Goal: Use online tool/utility: Utilize a website feature to perform a specific function

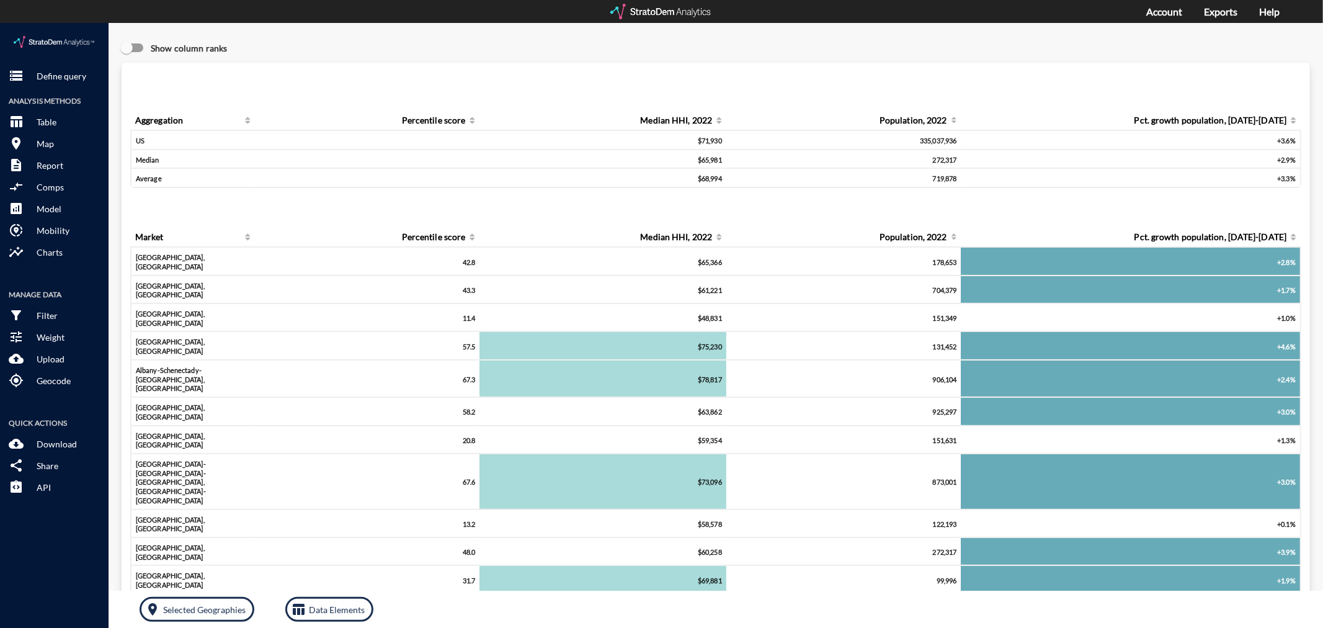
drag, startPoint x: 69, startPoint y: 48, endPoint x: 125, endPoint y: 53, distance: 55.5
click p "Define query"
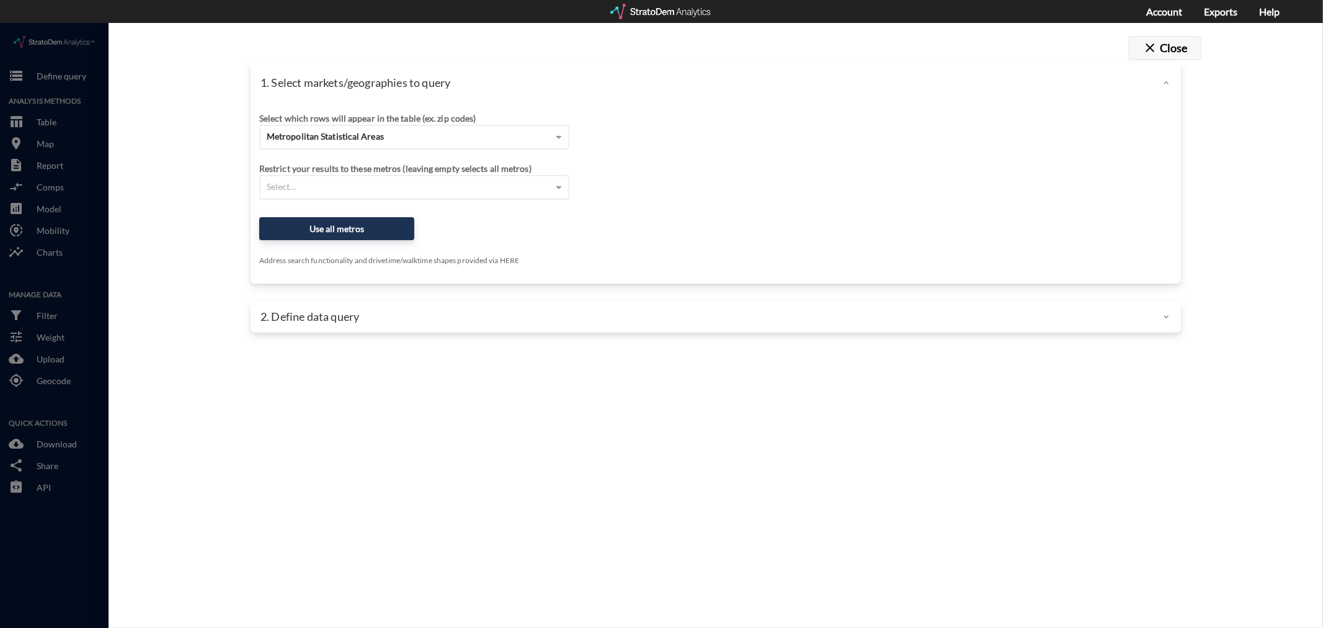
click button "close Close"
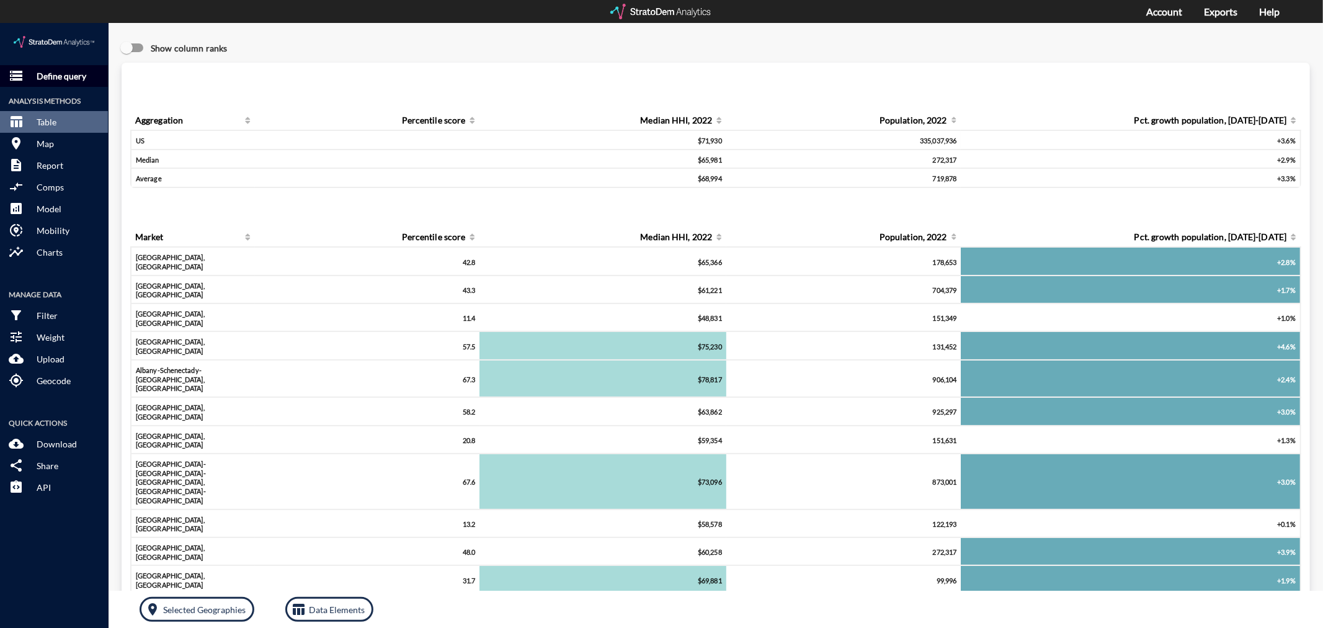
click p "Define query"
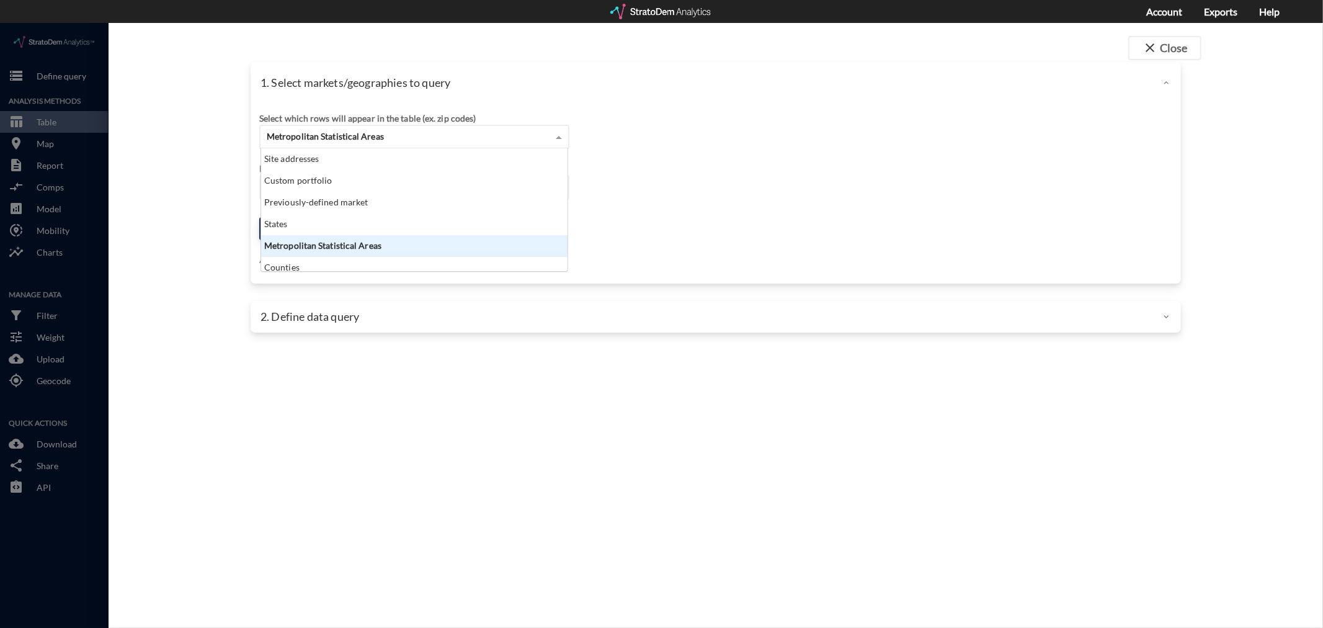
scroll to position [112, 300]
click div "Metropolitan Statistical Areas"
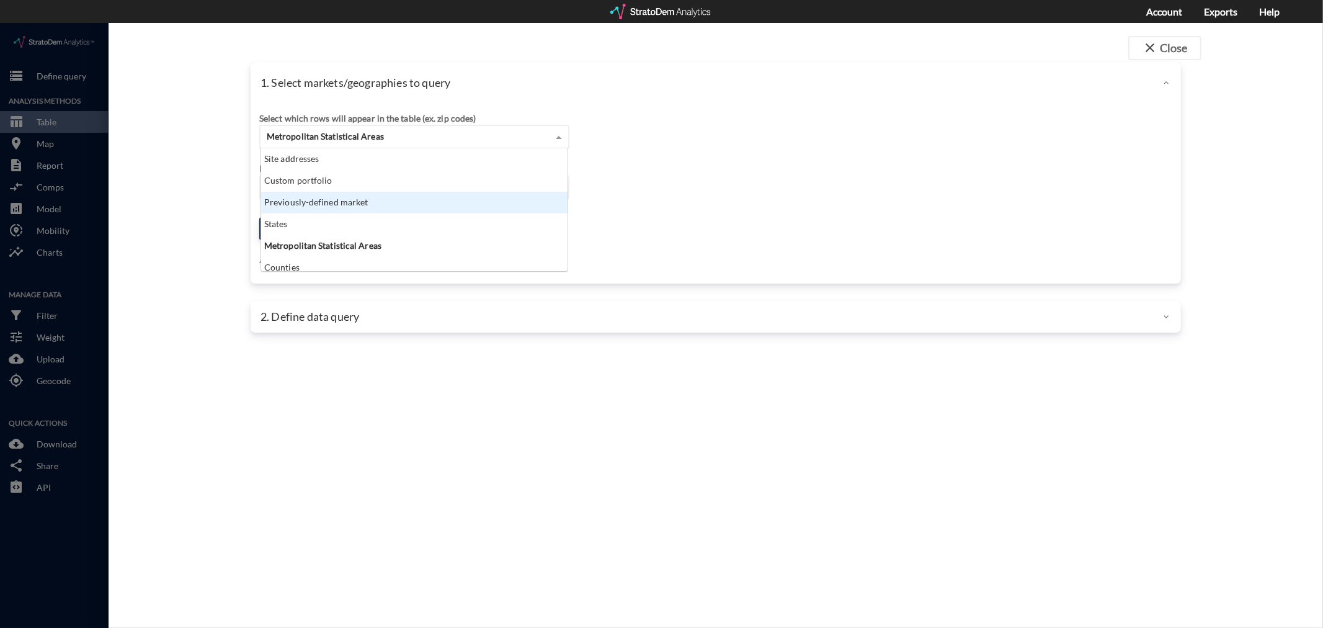
click div "Previously-defined market"
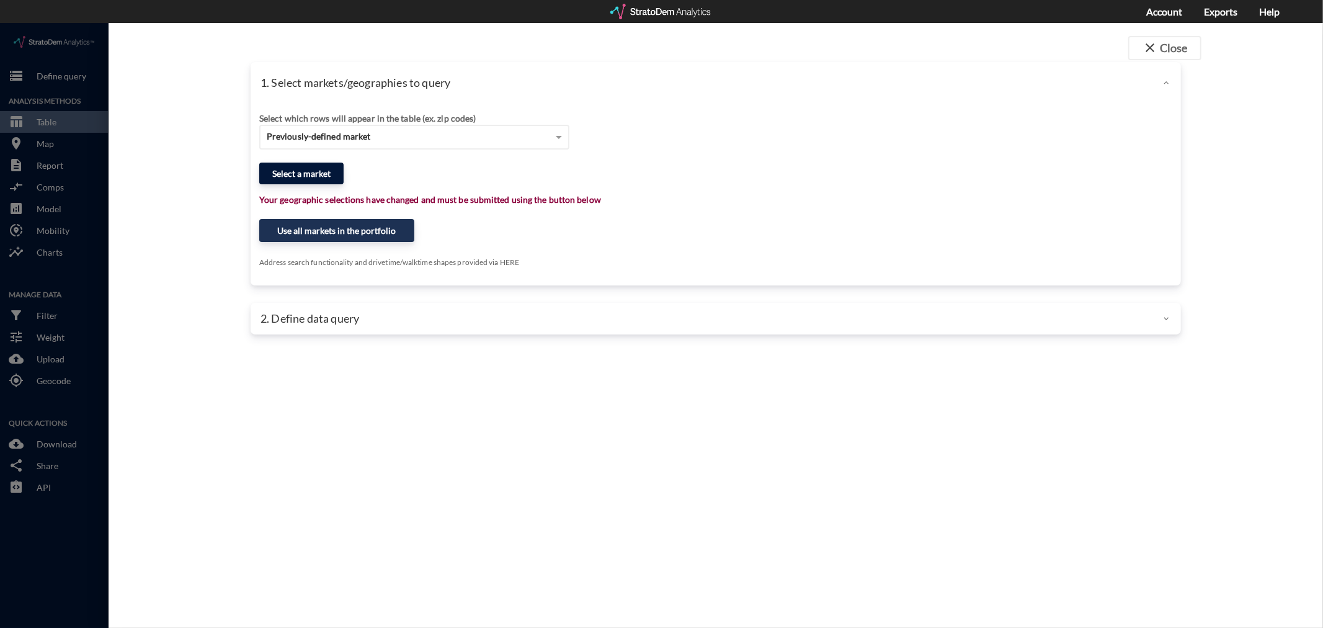
click button "Select a market"
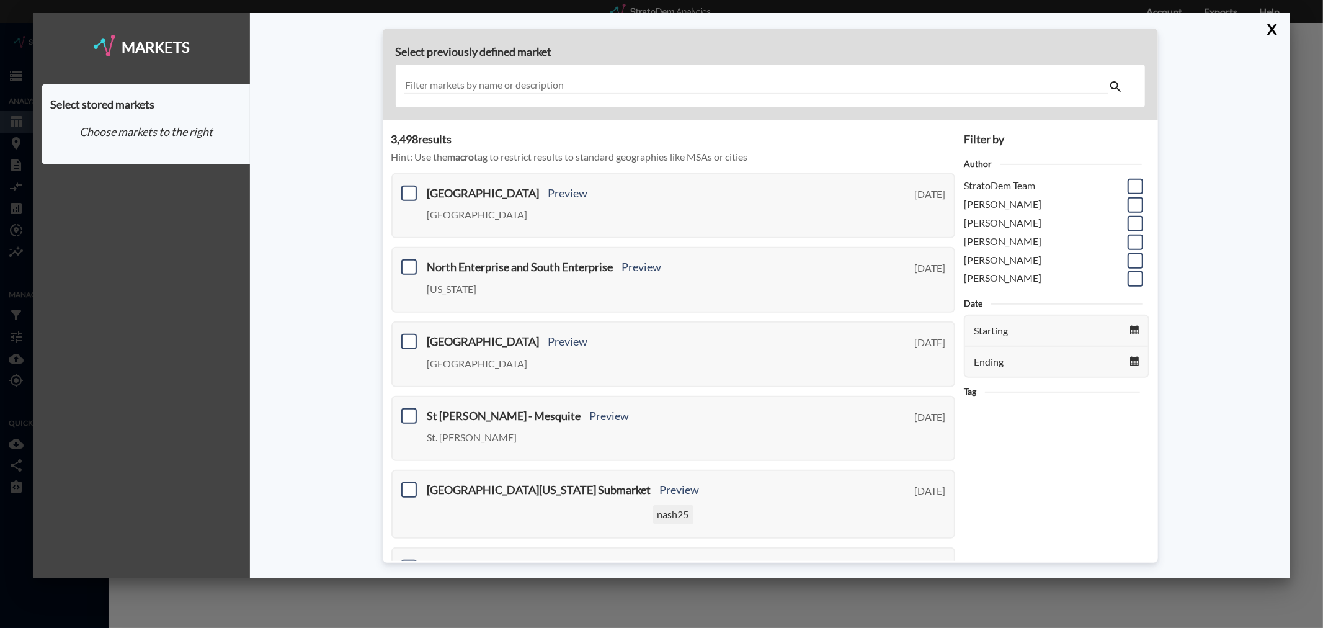
click at [486, 76] on div at bounding box center [770, 86] width 749 height 43
click at [485, 86] on input "text" at bounding box center [756, 86] width 704 height 17
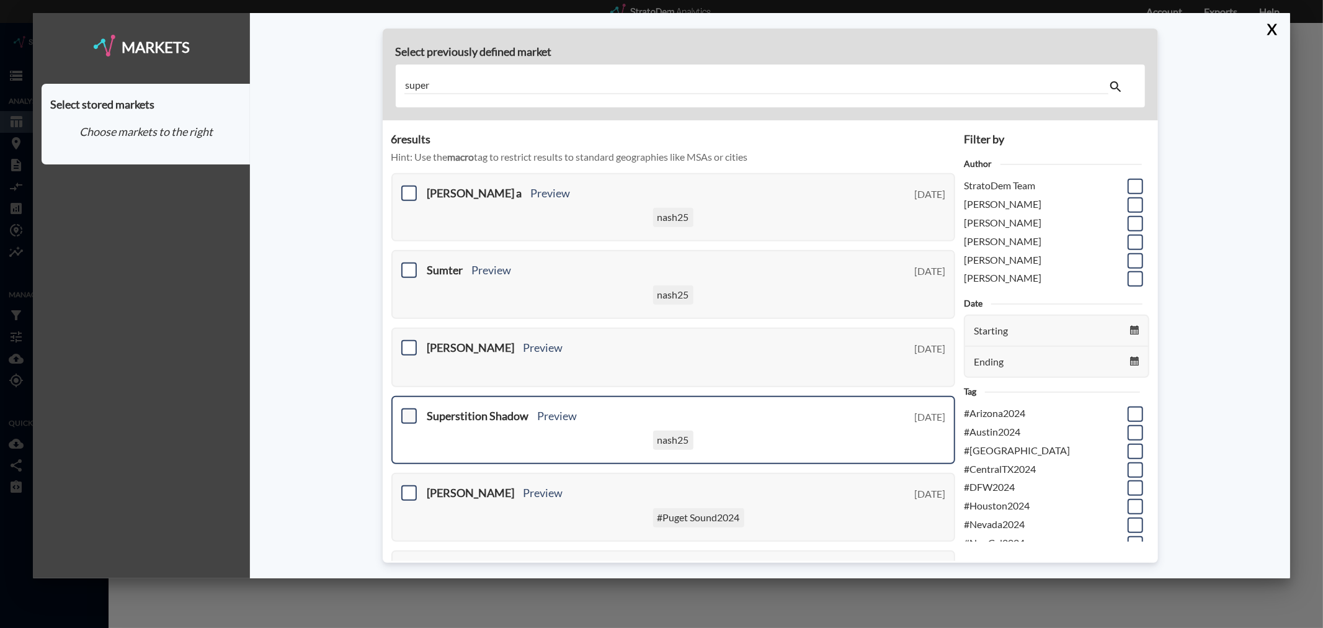
type input "super"
click at [408, 416] on span at bounding box center [409, 416] width 16 height 16
click at [407, 411] on input "checkbox" at bounding box center [407, 411] width 0 height 0
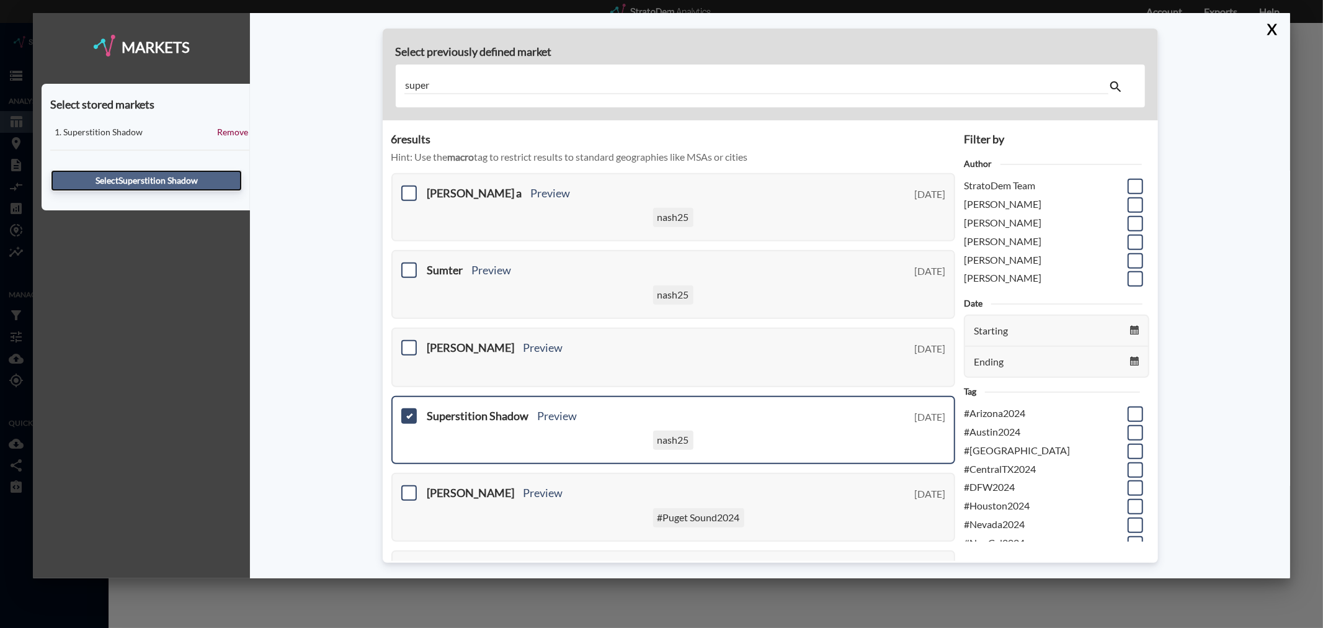
click at [129, 172] on button "Select Superstition Shadow" at bounding box center [146, 180] width 191 height 21
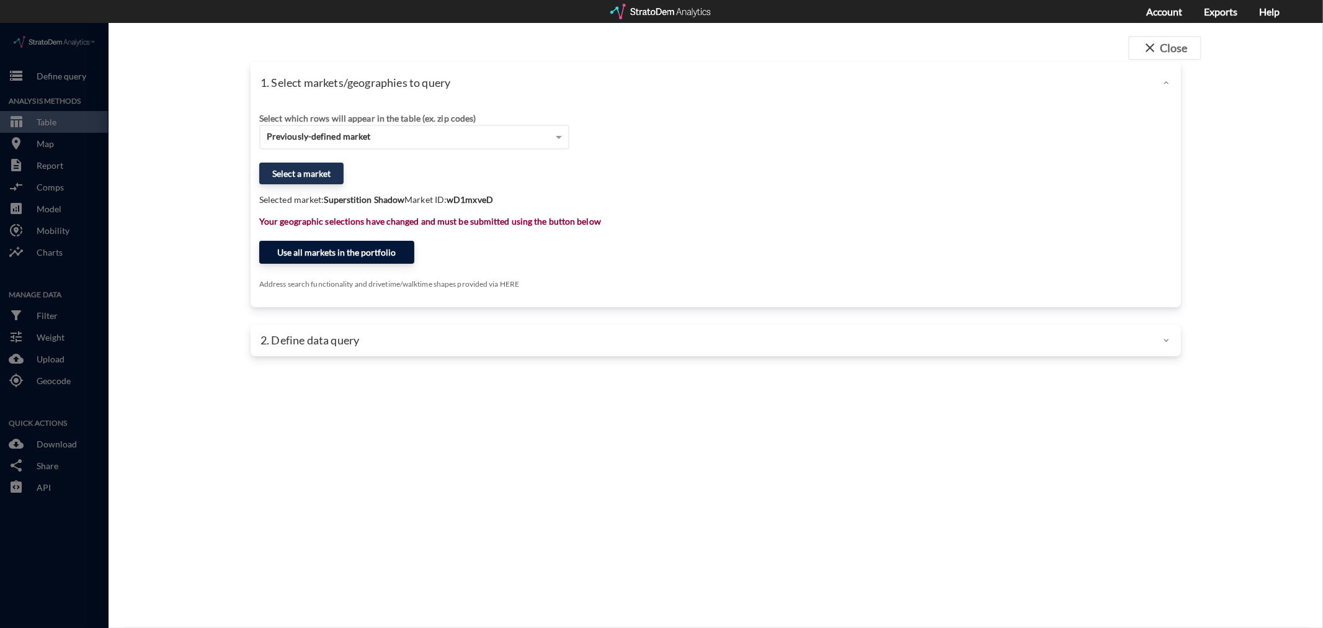
click button "Use all markets in the portfolio"
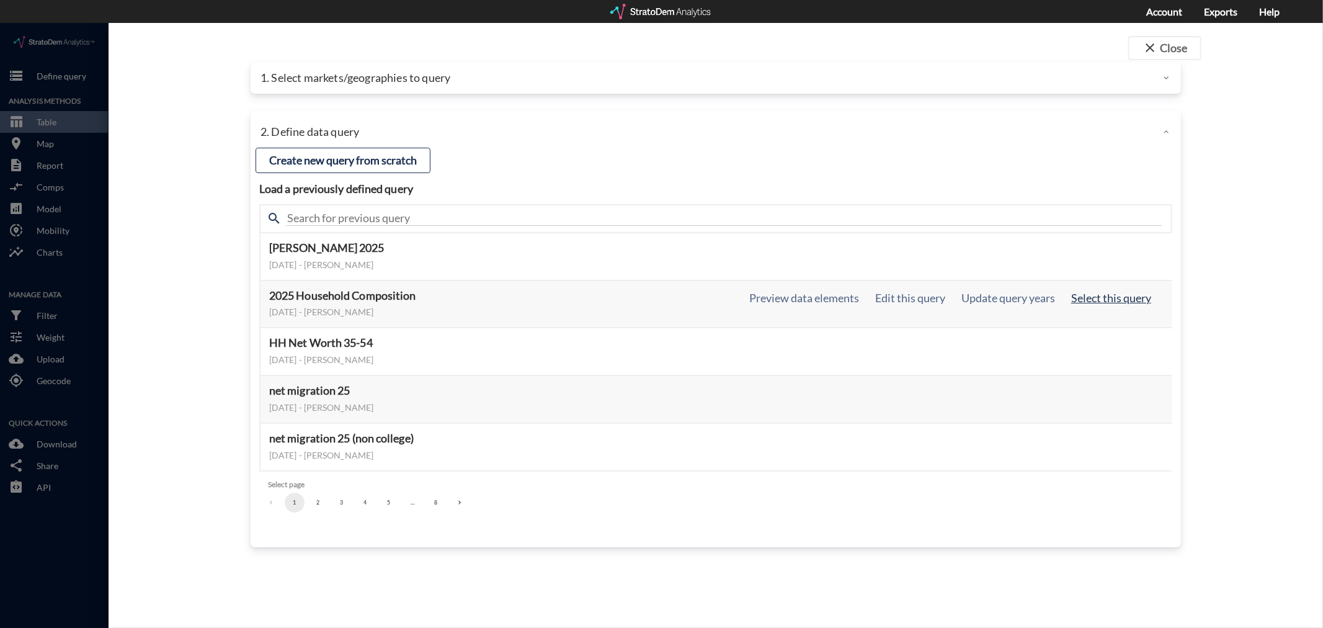
click button "Select this query"
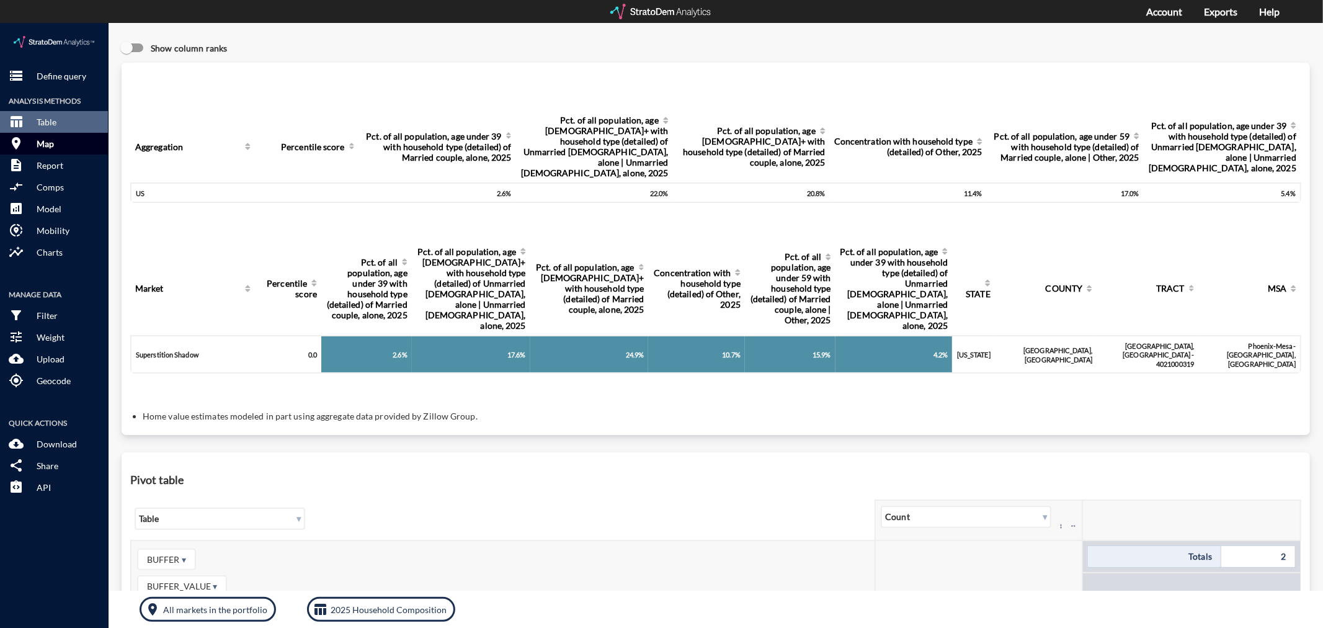
click p "Map"
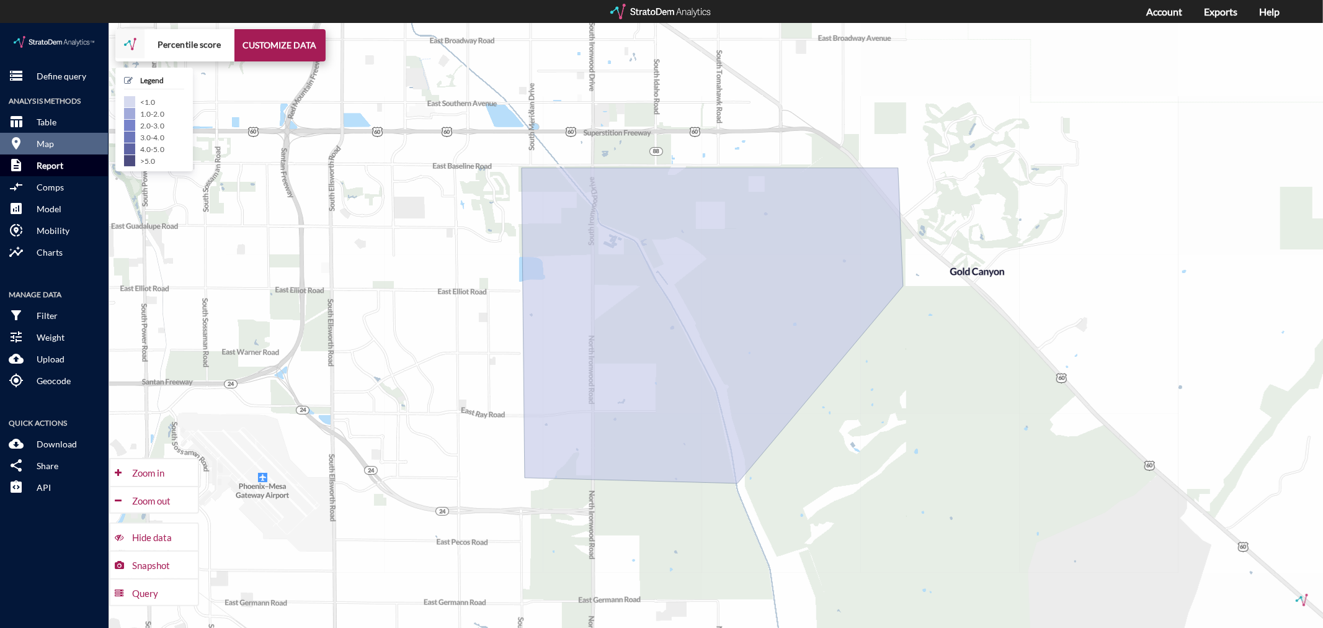
click p "Report"
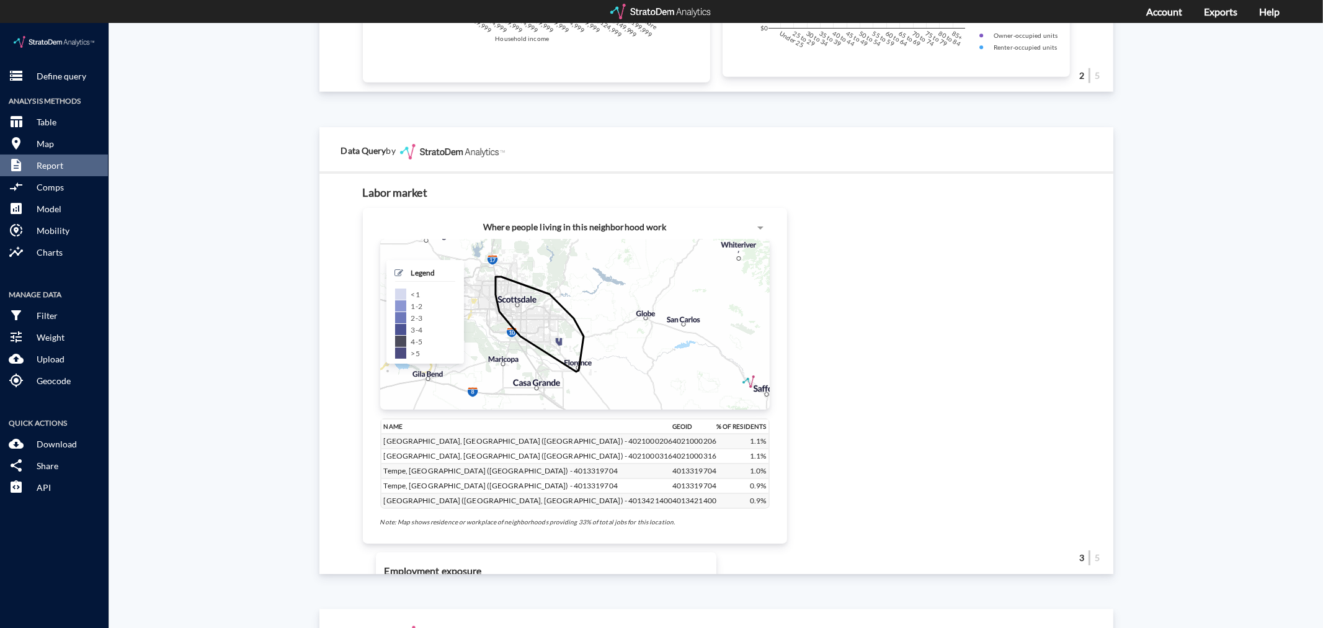
scroll to position [1102, 0]
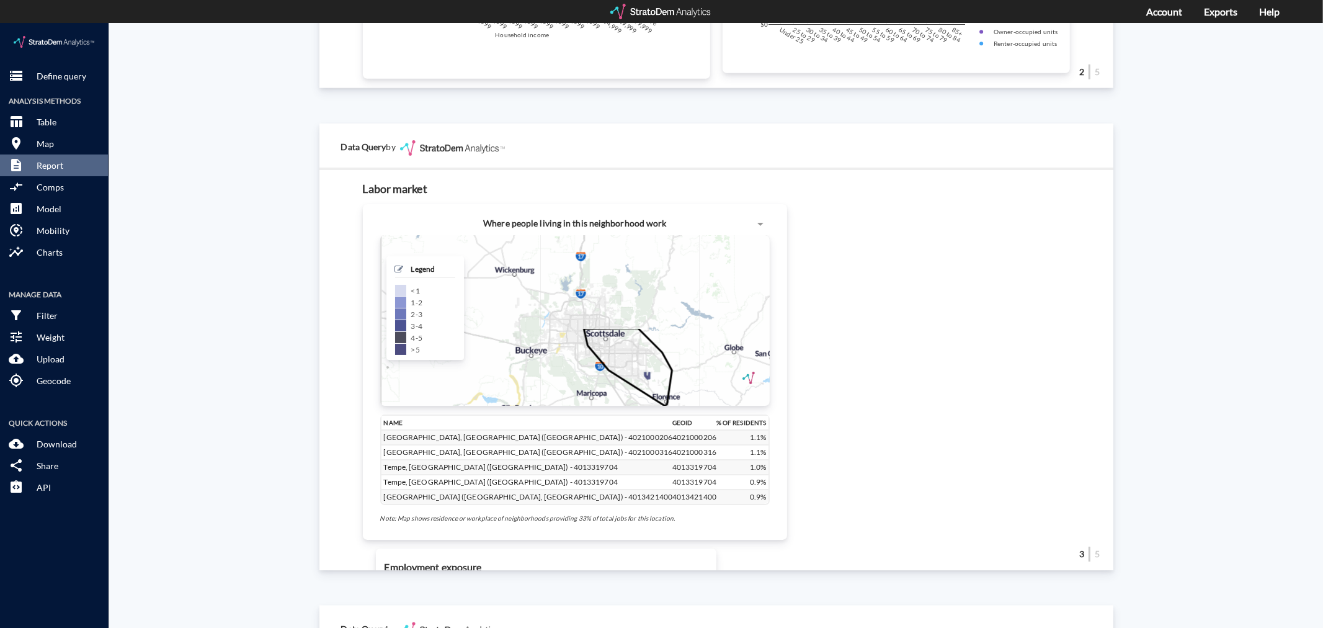
drag, startPoint x: 563, startPoint y: 267, endPoint x: 602, endPoint y: 343, distance: 85.4
click div "+ − CUSTOMIZE DATA Legend < 1 1 - 2 2 - 3 3 - 4 4 - 5 > 5 Draw a polygon Draw a…"
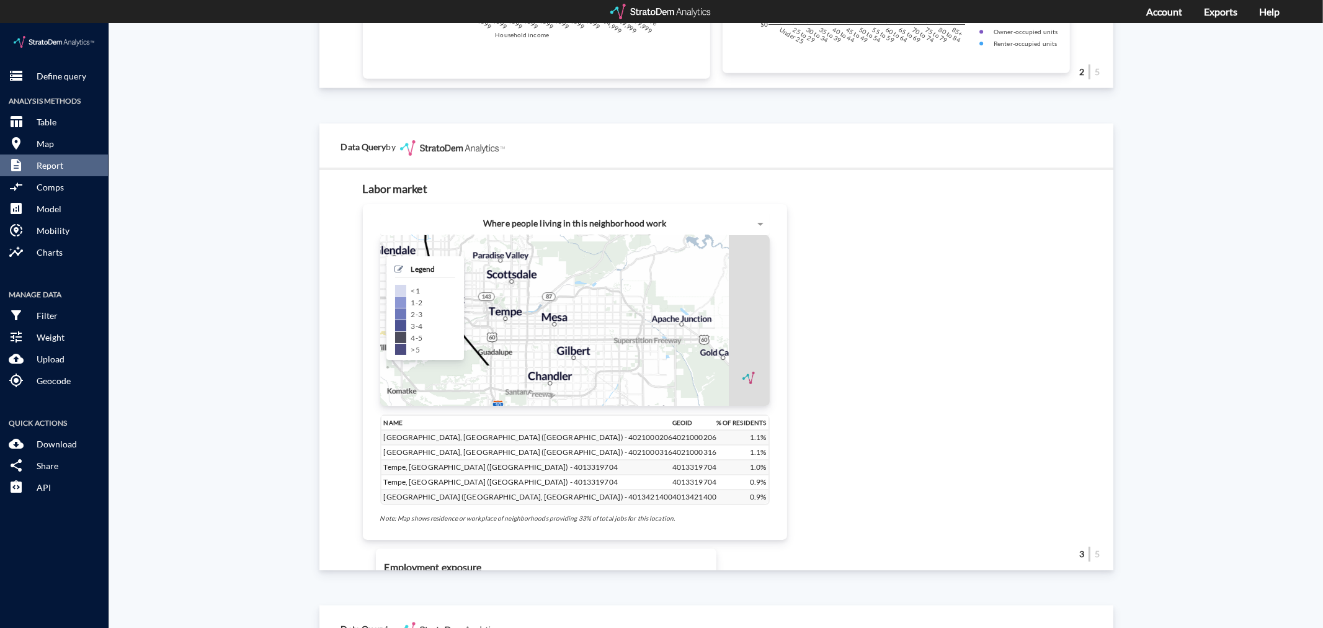
drag, startPoint x: 616, startPoint y: 259, endPoint x: 481, endPoint y: 192, distance: 150.3
click div "Where people living in this neighborhood work + − CUSTOMIZE DATA Legend < 1 1 -…"
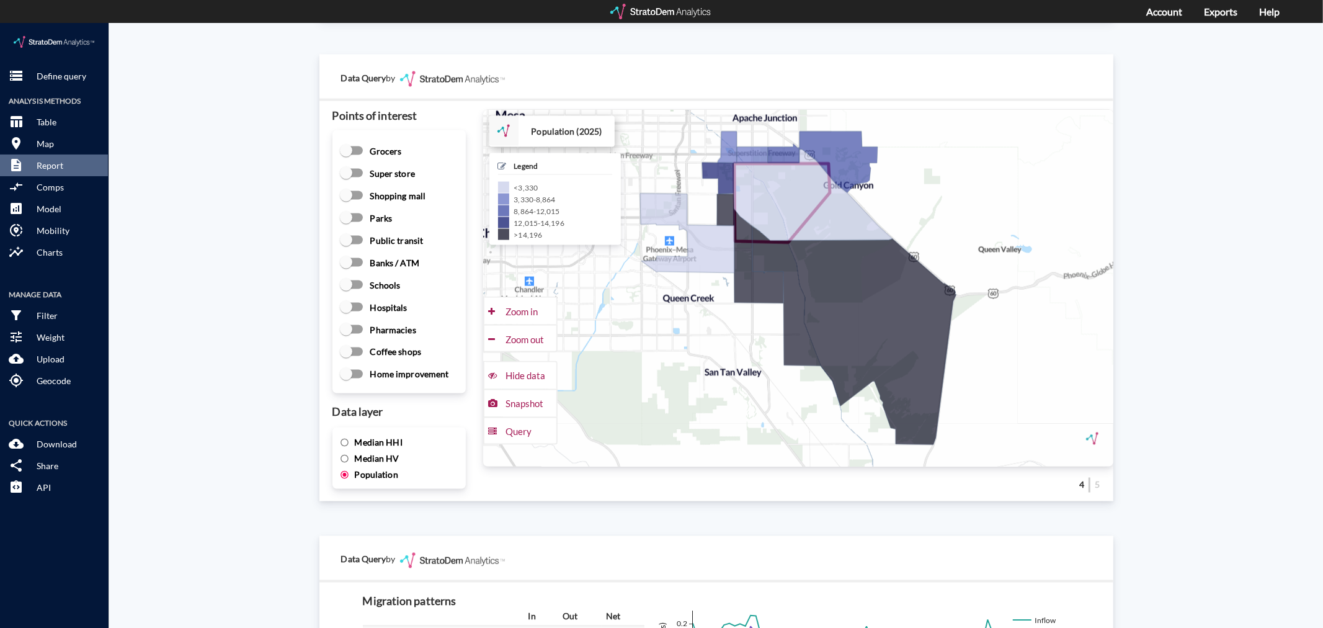
scroll to position [1654, 0]
click span "Median HHI"
click input "Median HHI"
radio input "true"
radio input "false"
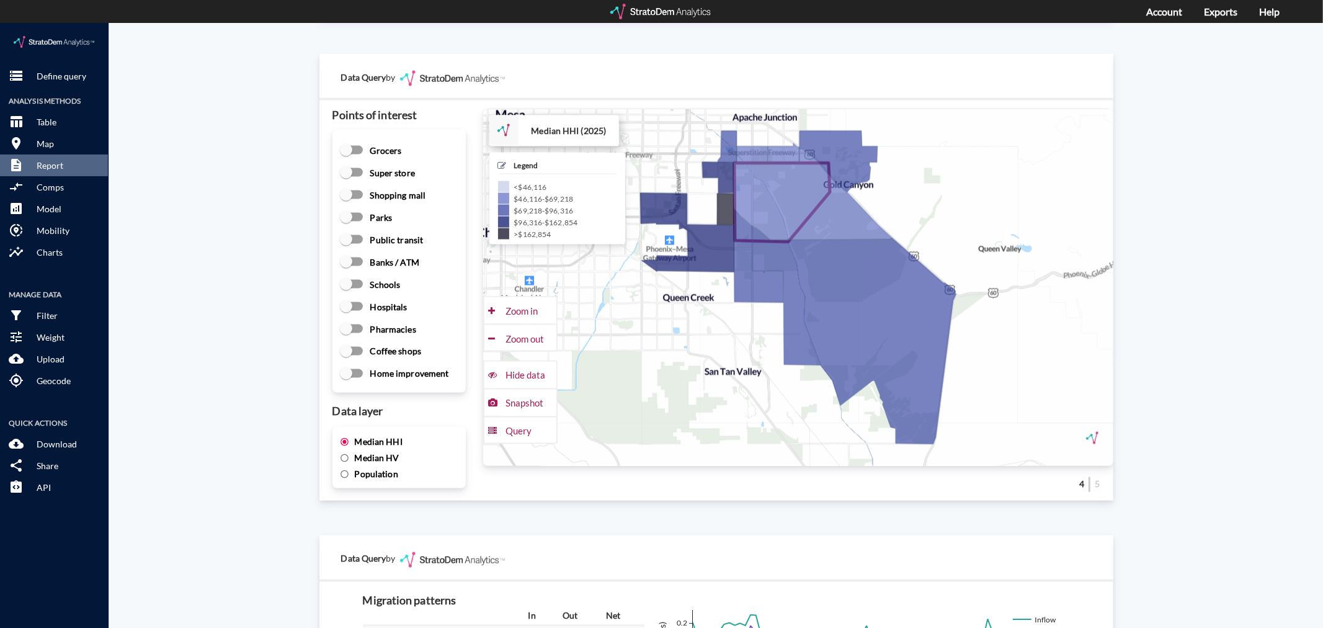
click span "Median HV"
click input "Median HV"
radio input "true"
radio input "false"
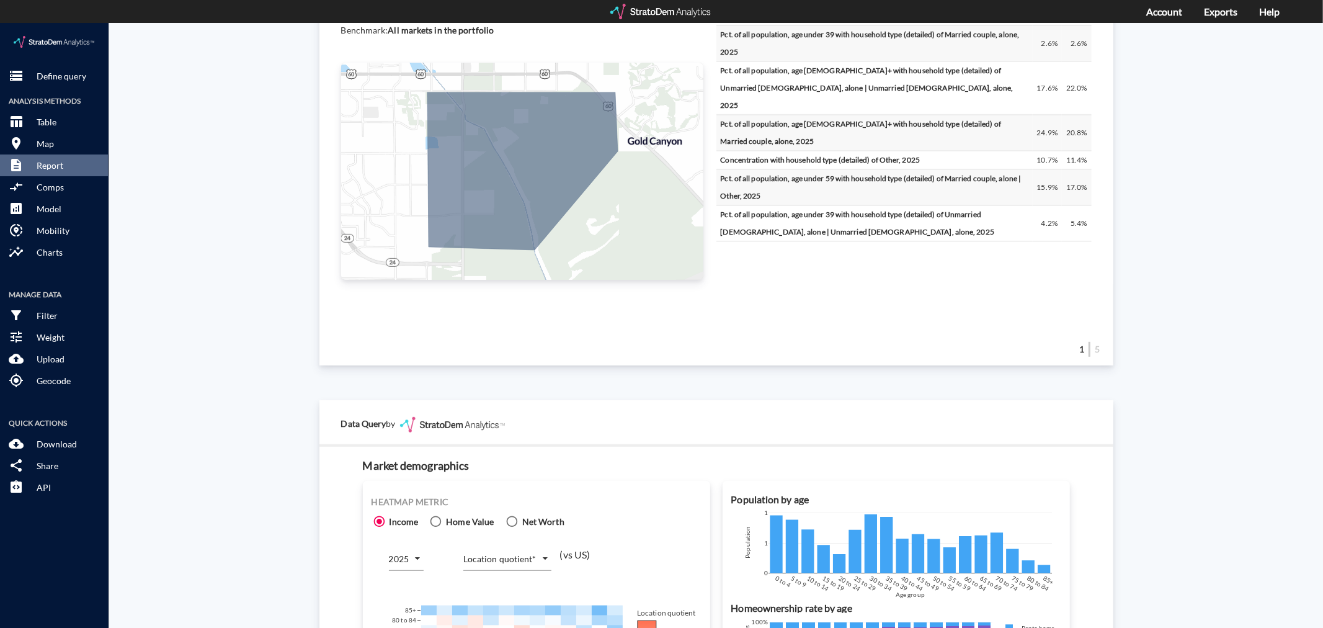
scroll to position [310, 0]
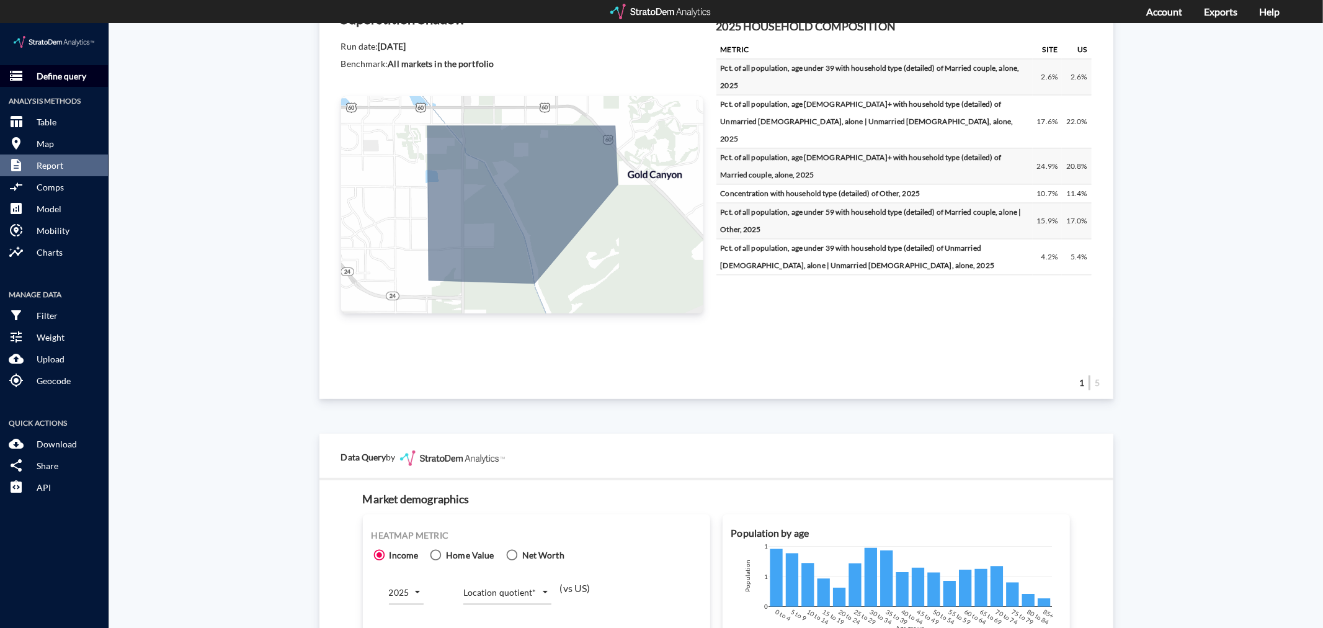
click p "Define query"
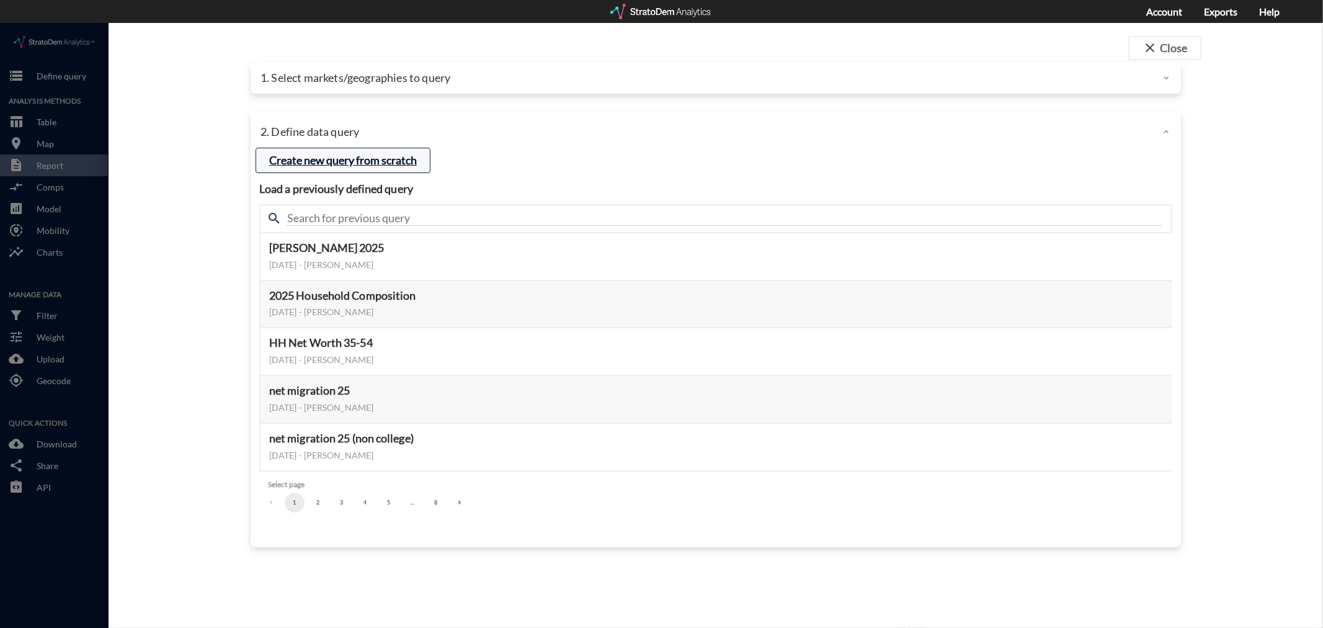
click button "Create new query from scratch"
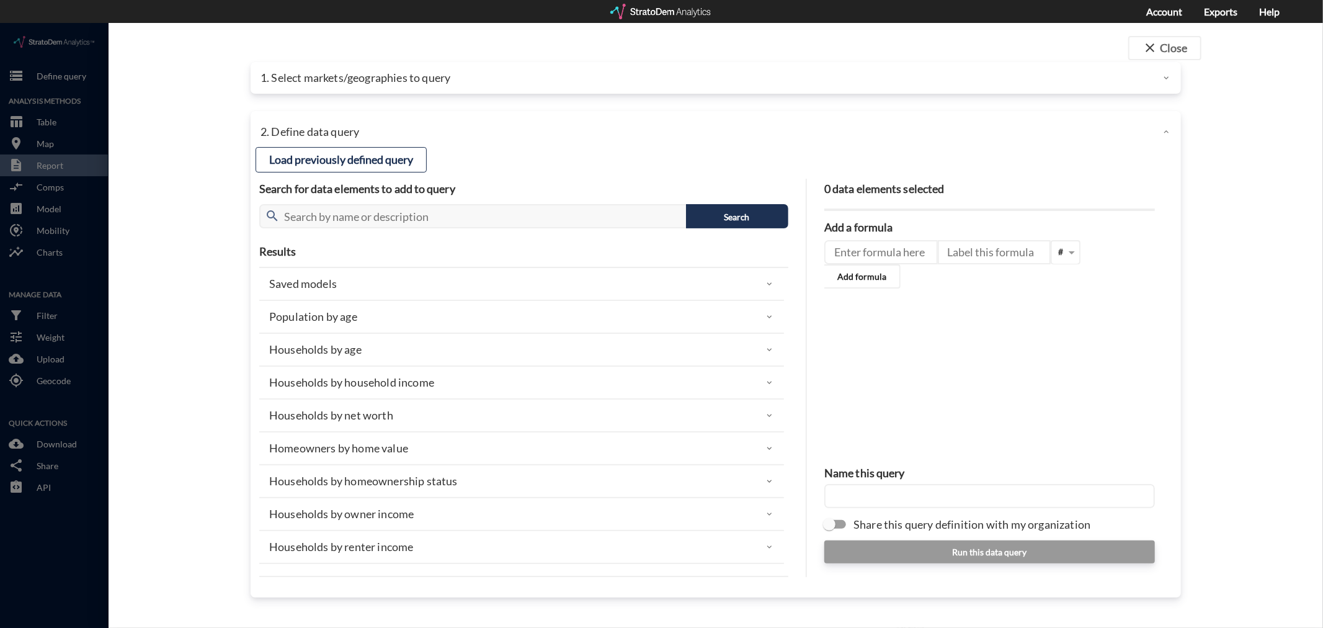
click div
click button "close Close"
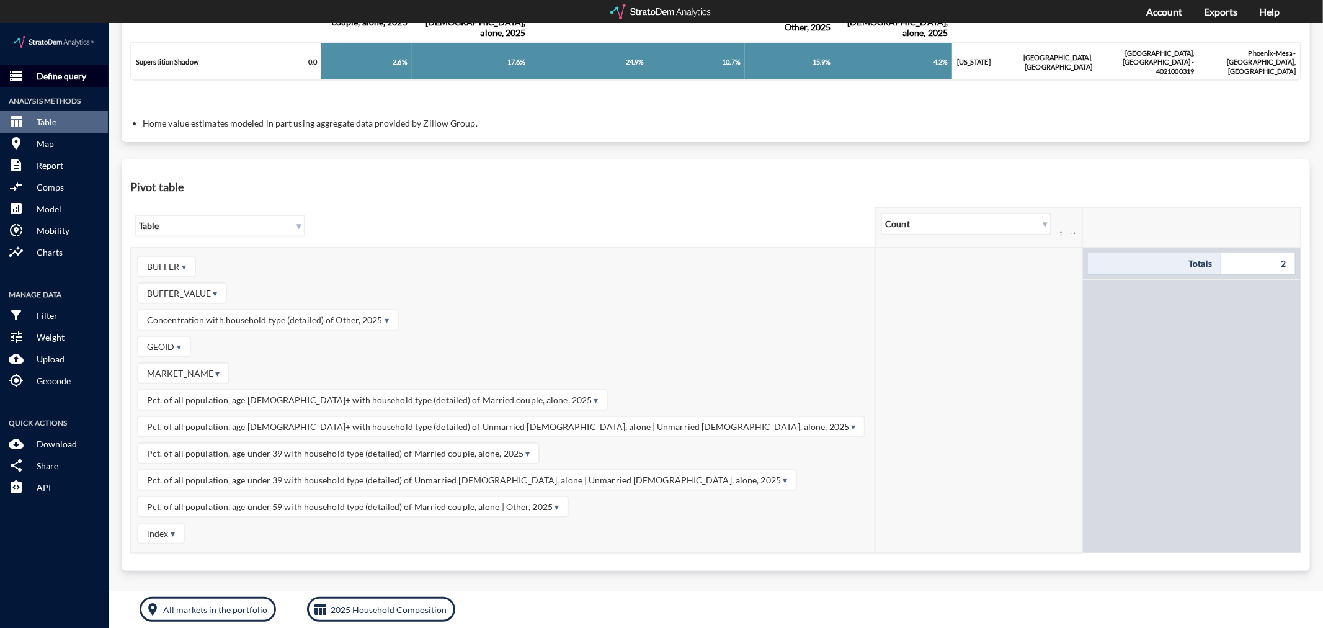
click p "Define query"
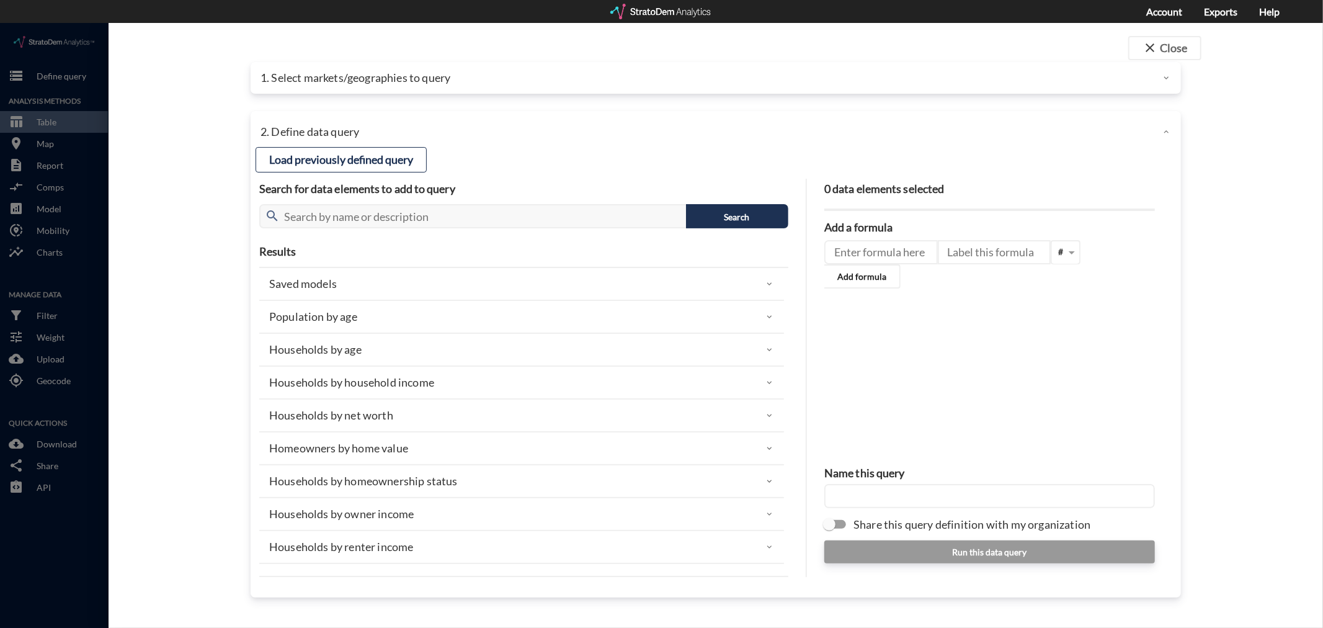
click div "1. Select markets/geographies to query"
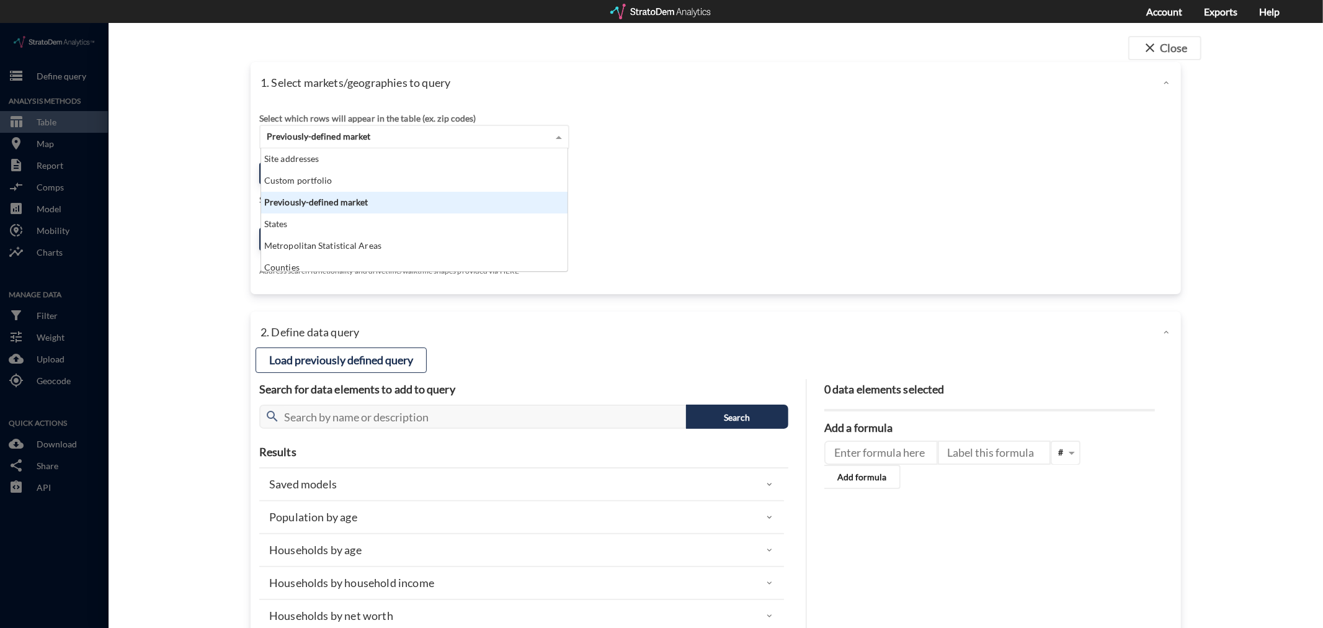
click span "Previously-defined market"
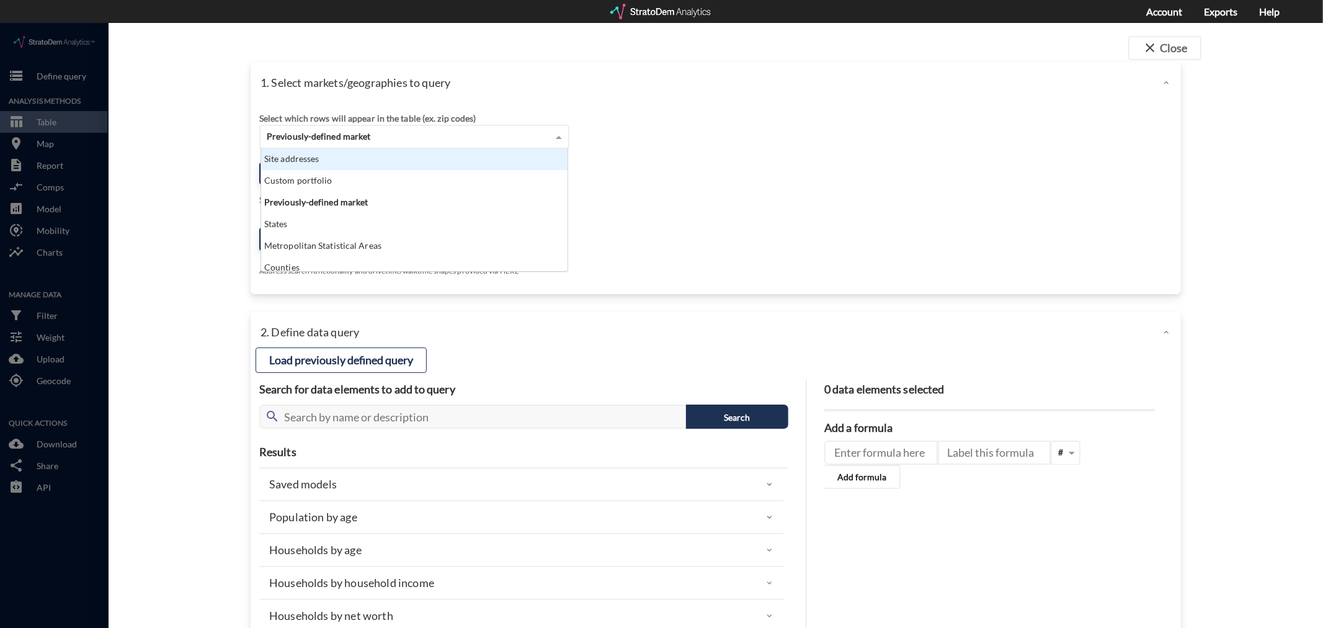
click div "Site addresses"
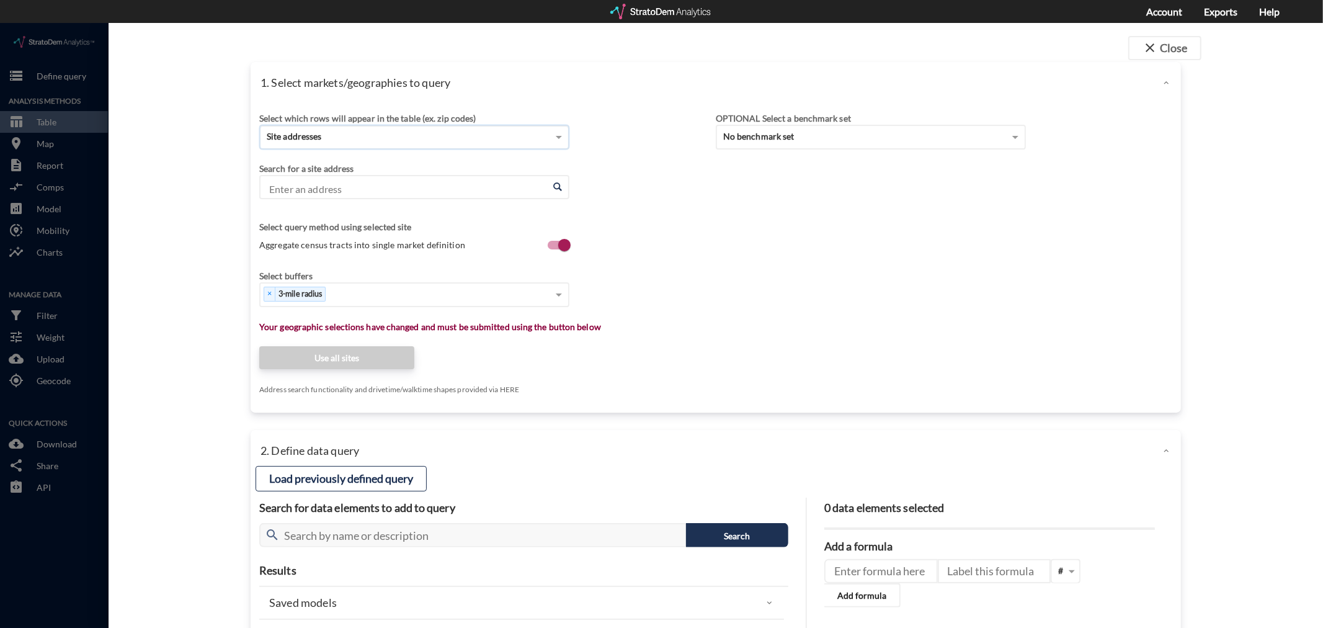
click div "Search for a site address Enter an address Enter an address"
click input "Enter an address"
click li "S Dutchman Dr, [GEOGRAPHIC_DATA], [US_STATE]"
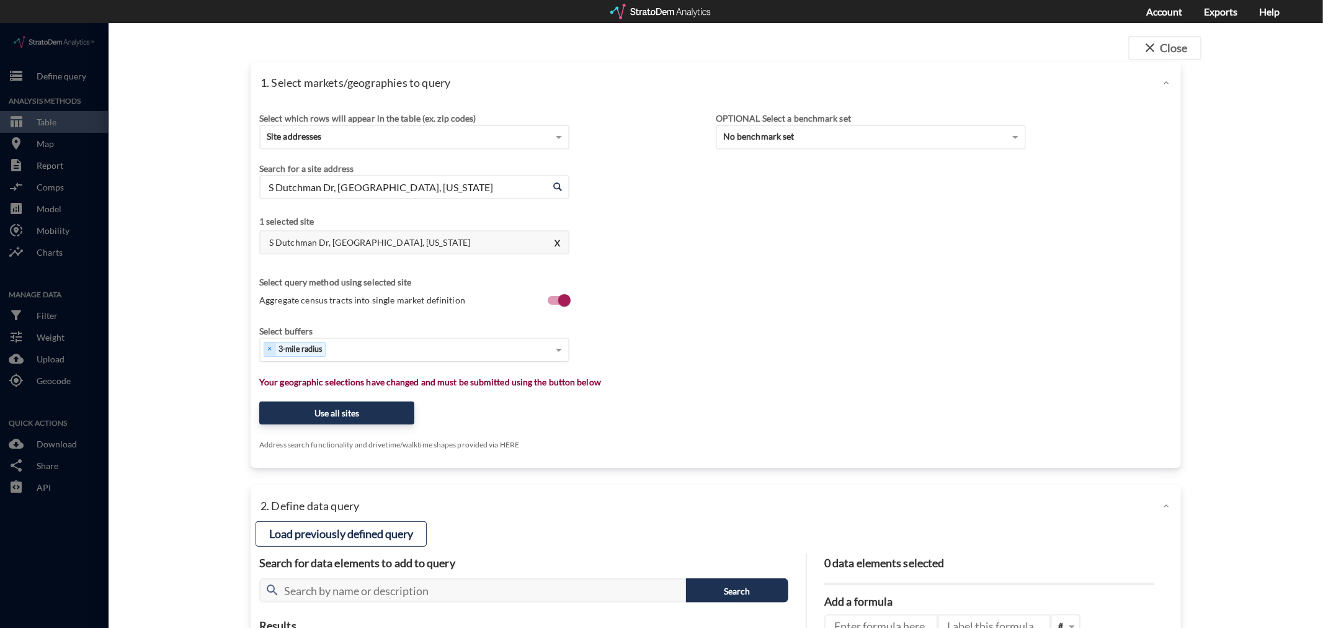
type input "S Dutchman Dr, [GEOGRAPHIC_DATA], [US_STATE]"
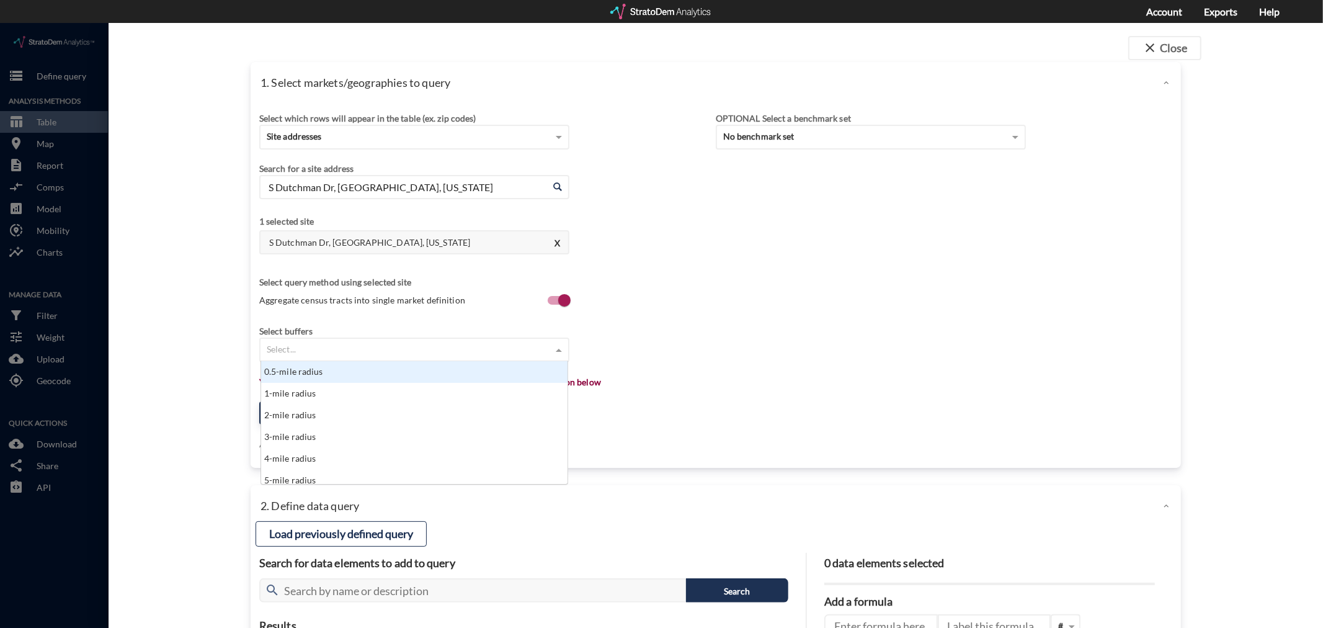
click div "Select..."
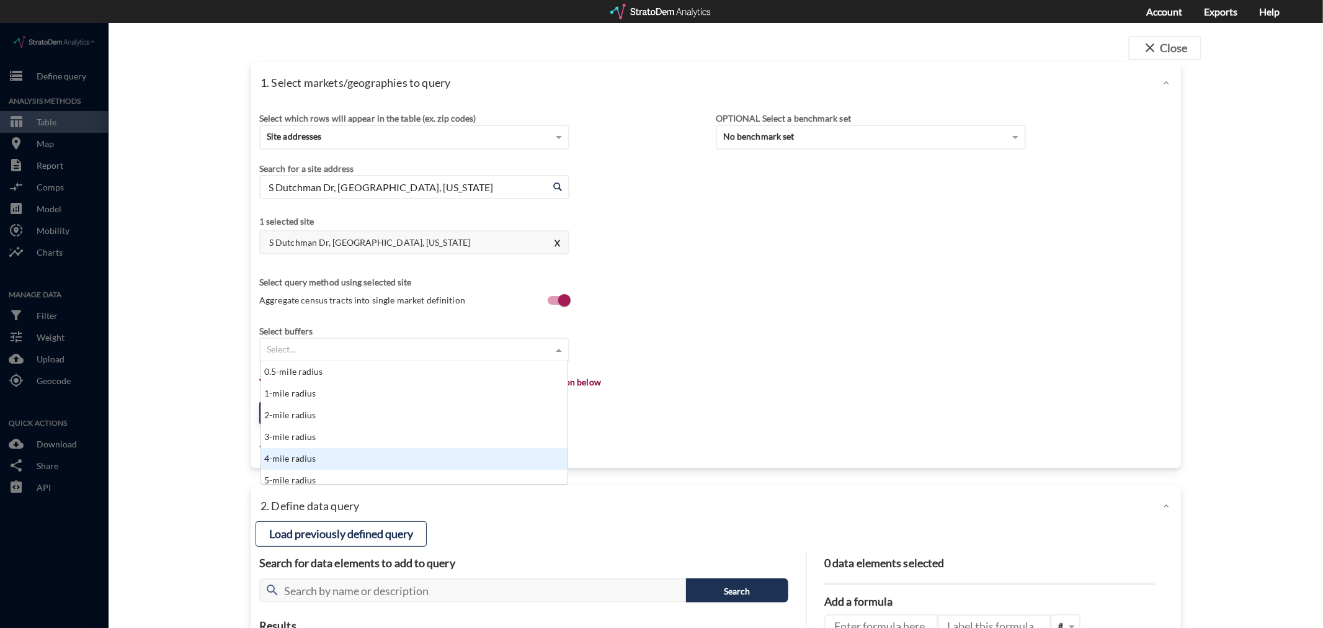
scroll to position [6, 0]
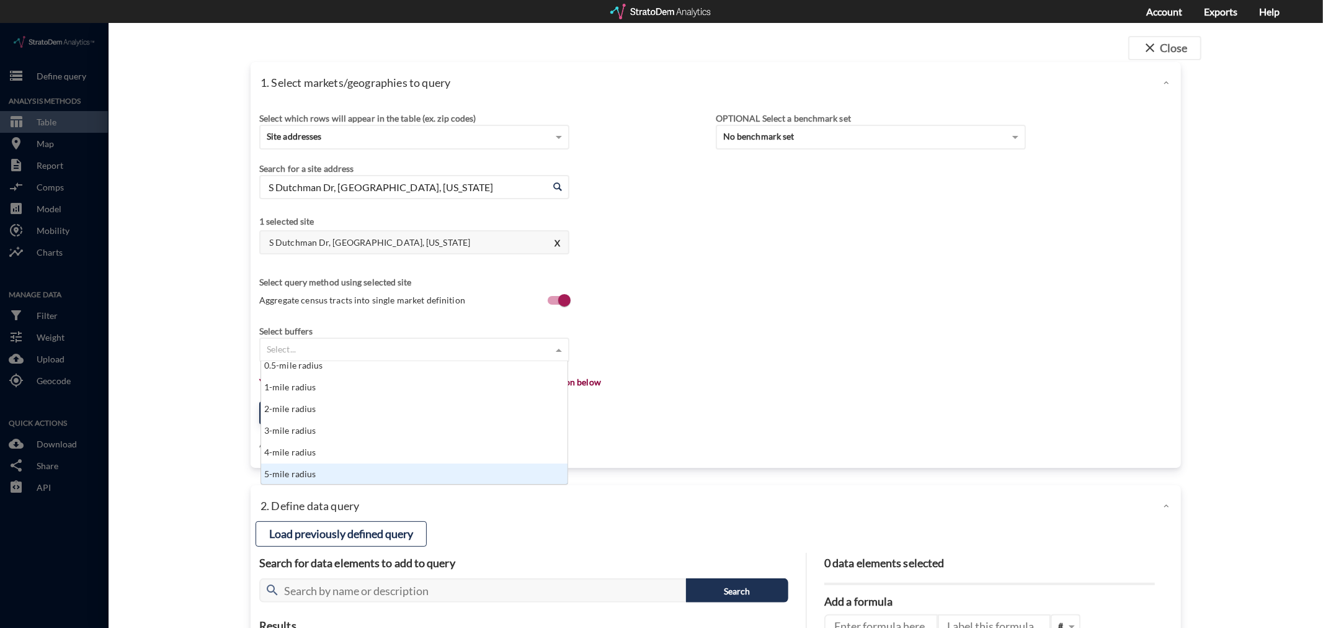
click div "5-mile radius"
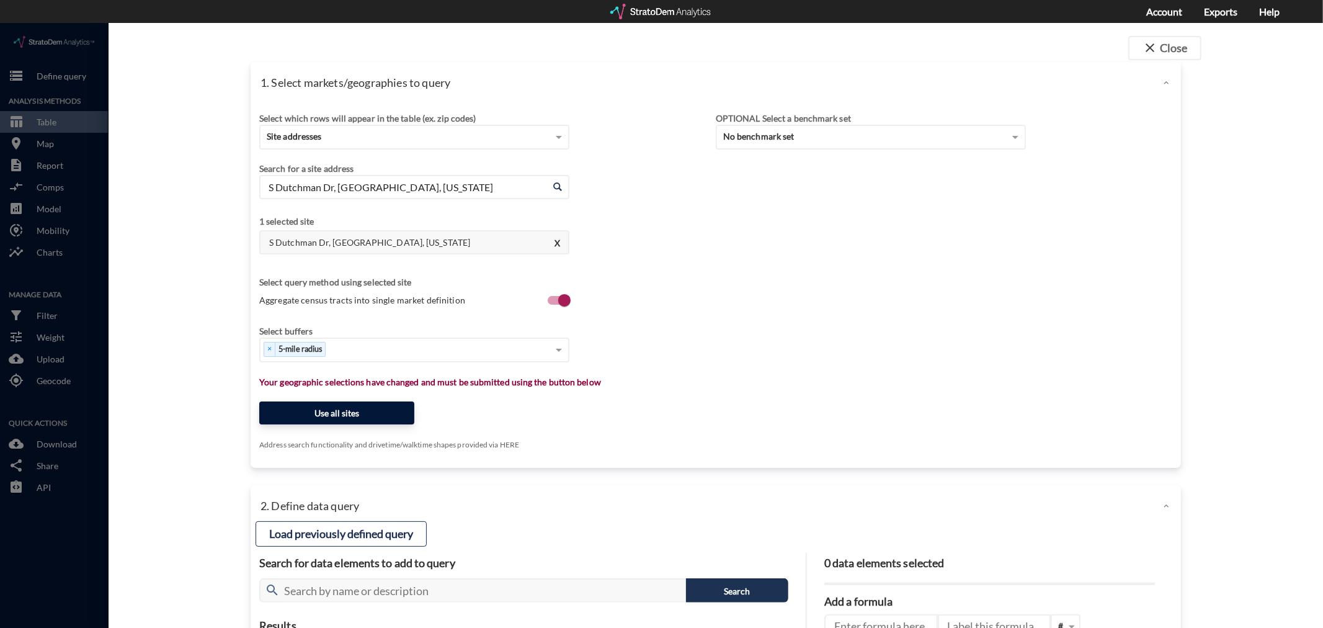
click button "Use all sites"
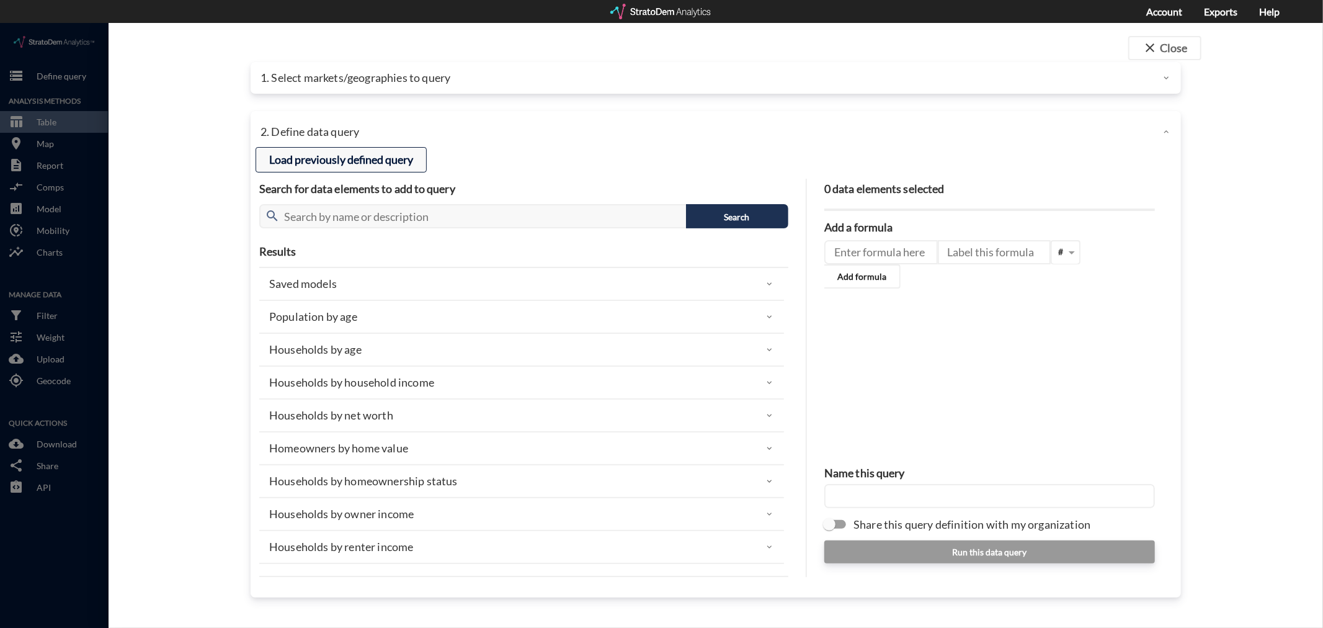
click button "Load previously defined query"
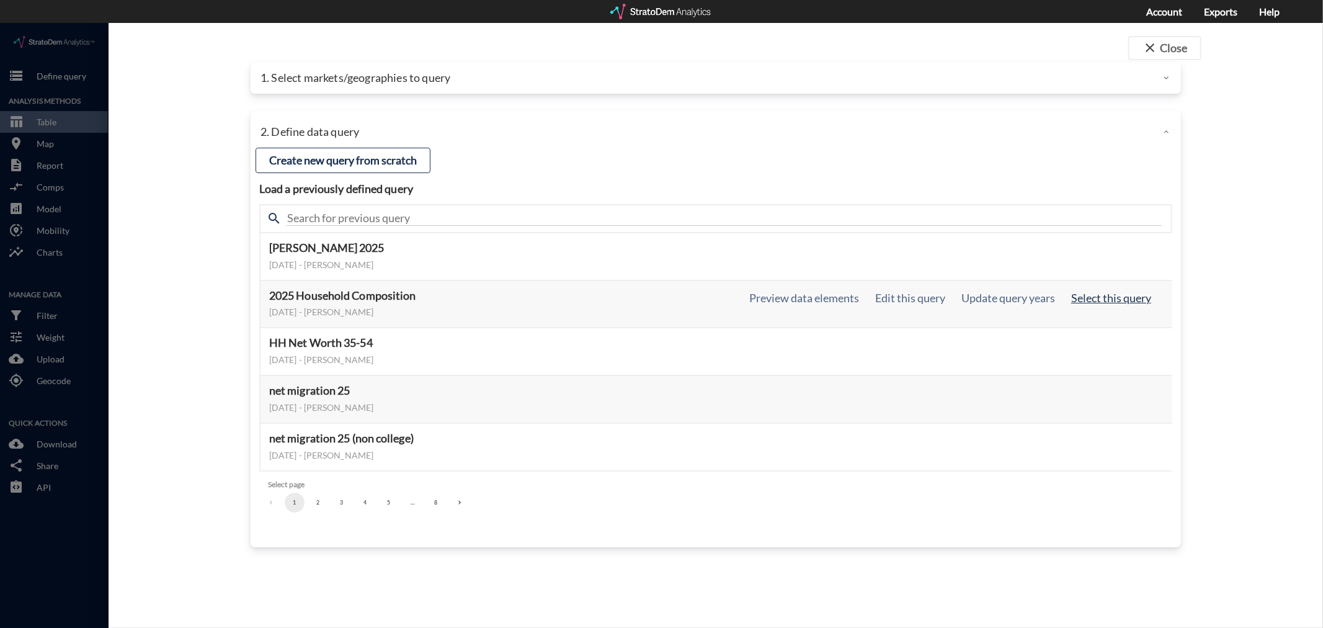
click button "Select this query"
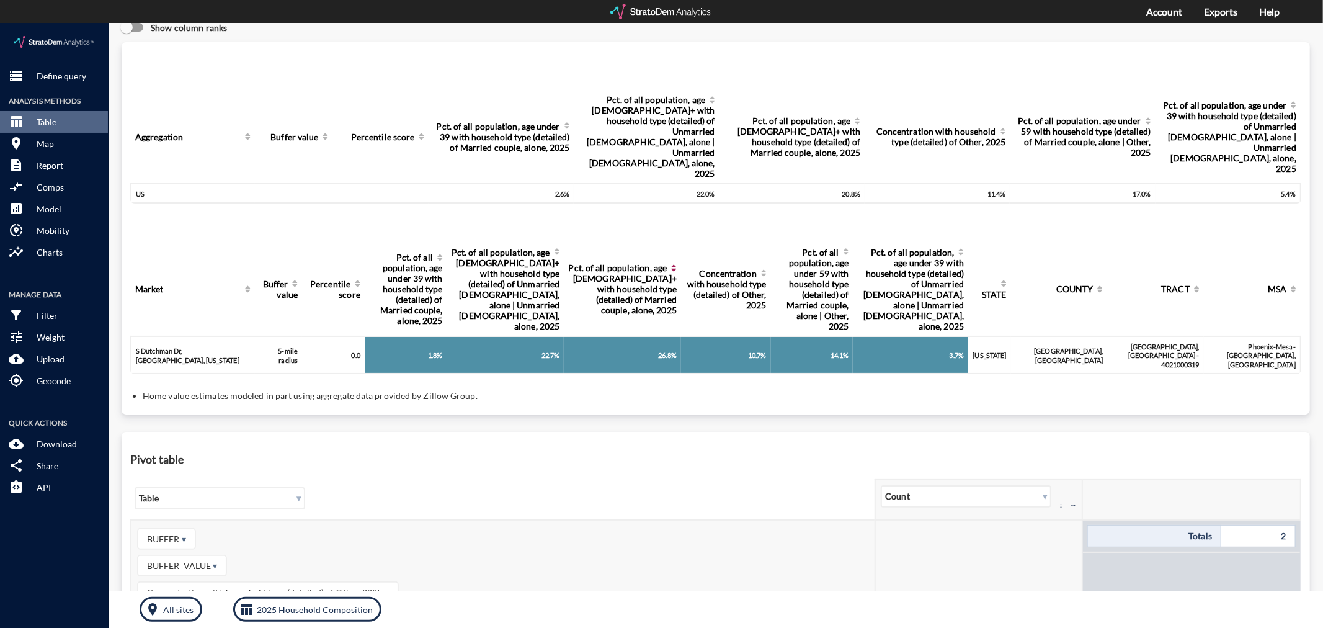
scroll to position [0, 0]
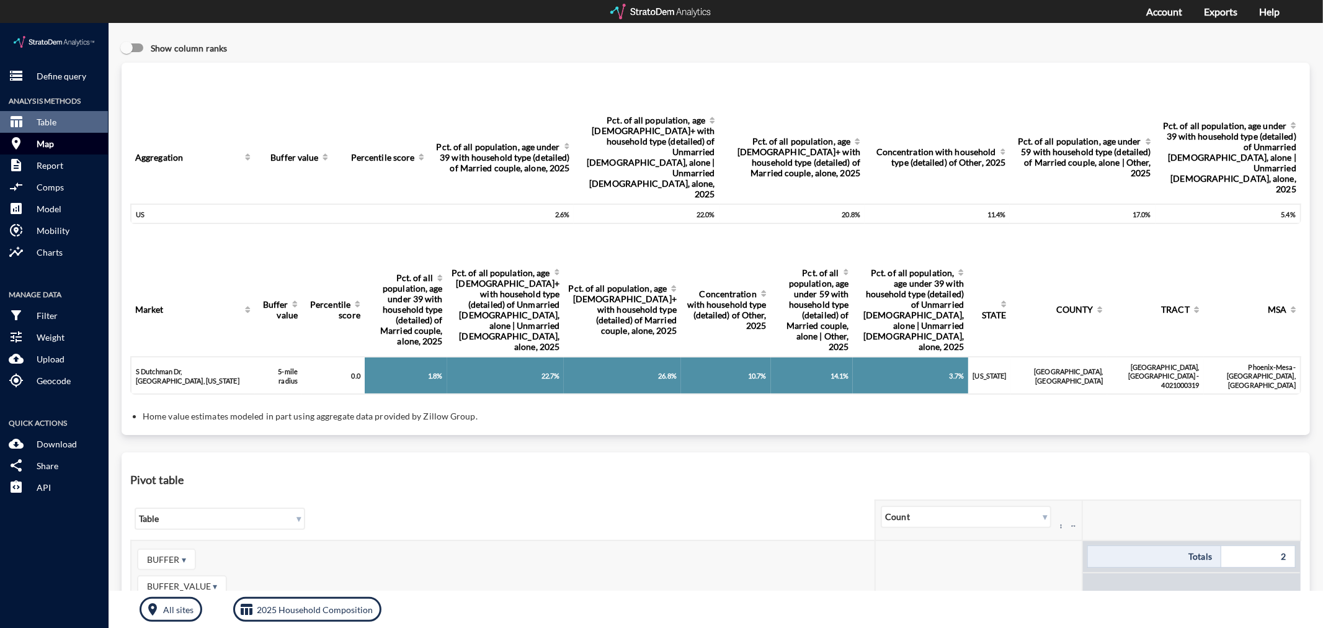
click p "Map"
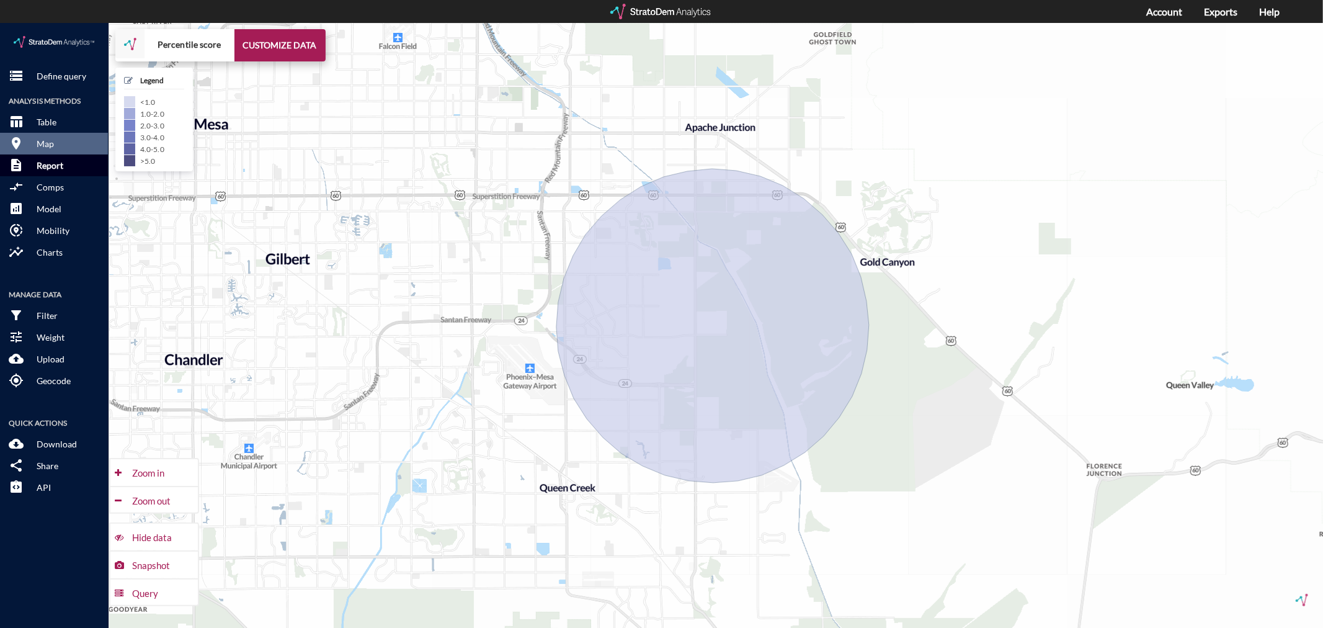
click p "Report"
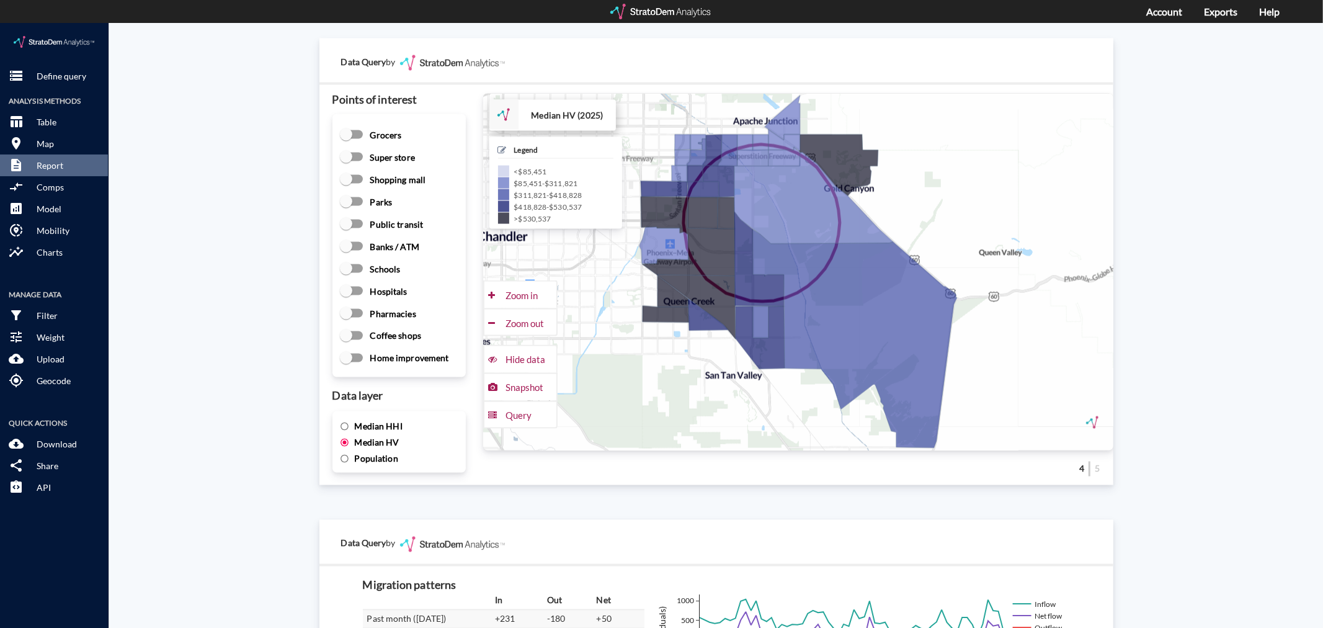
scroll to position [1688, 0]
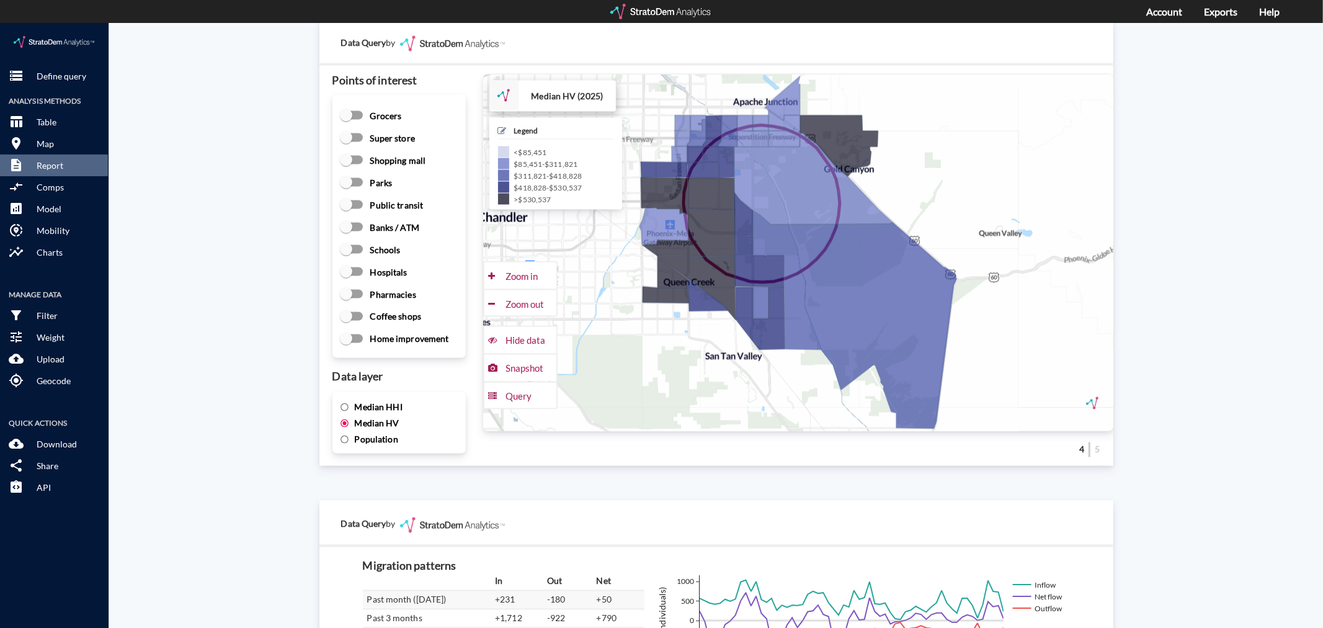
click div "Median HHI Median HV Population"
click span "Median HHI"
click input "Median HHI"
radio input "true"
radio input "false"
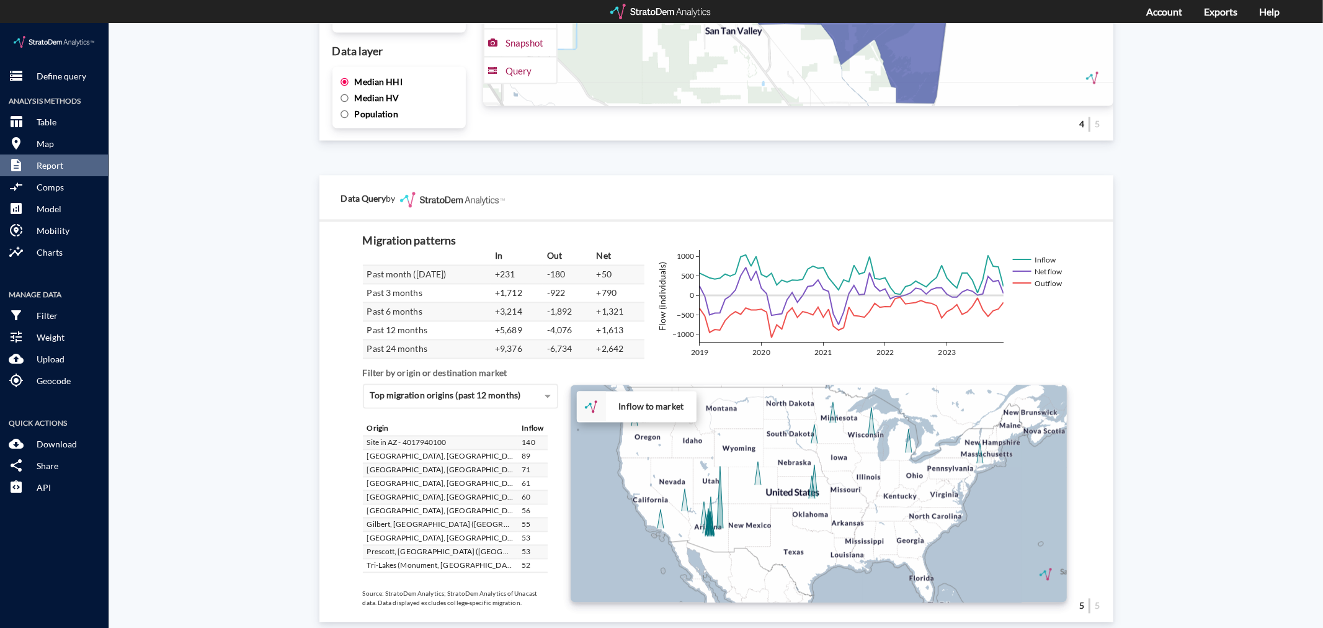
scroll to position [2032, 0]
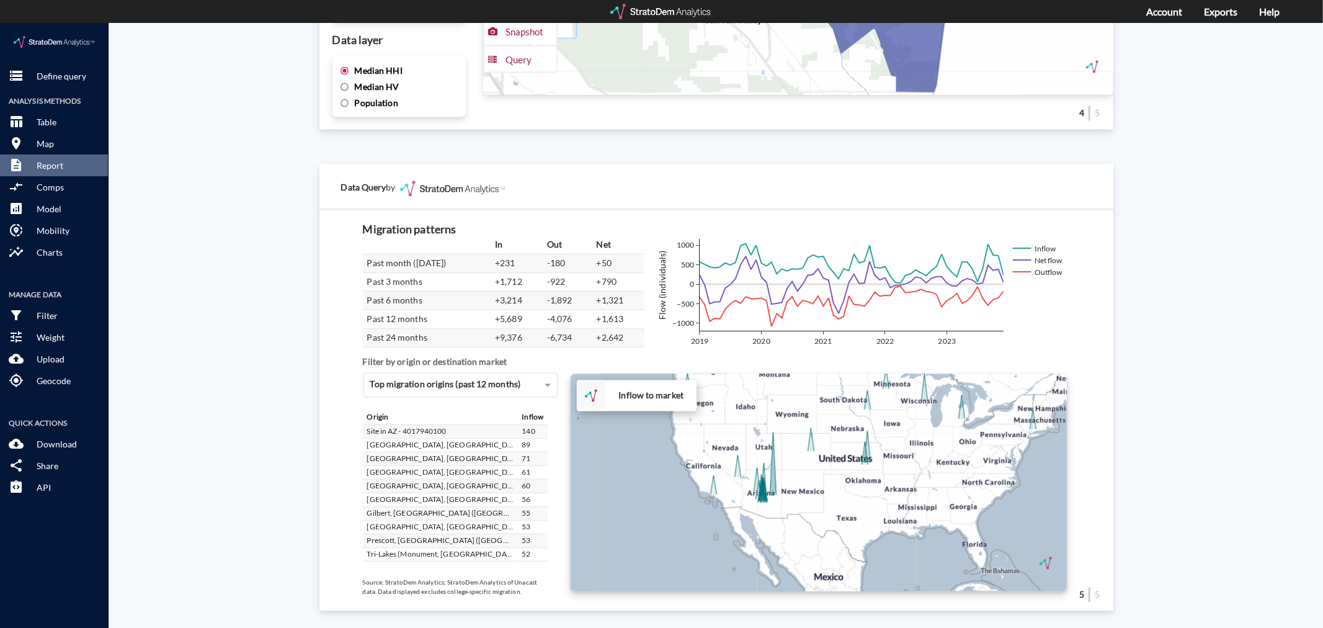
drag, startPoint x: 784, startPoint y: 432, endPoint x: 815, endPoint y: 449, distance: 35.5
click div "+ − Inflow to market CUSTOMIZE DATA Draw a polygon Draw a rectangle Draw a mark…"
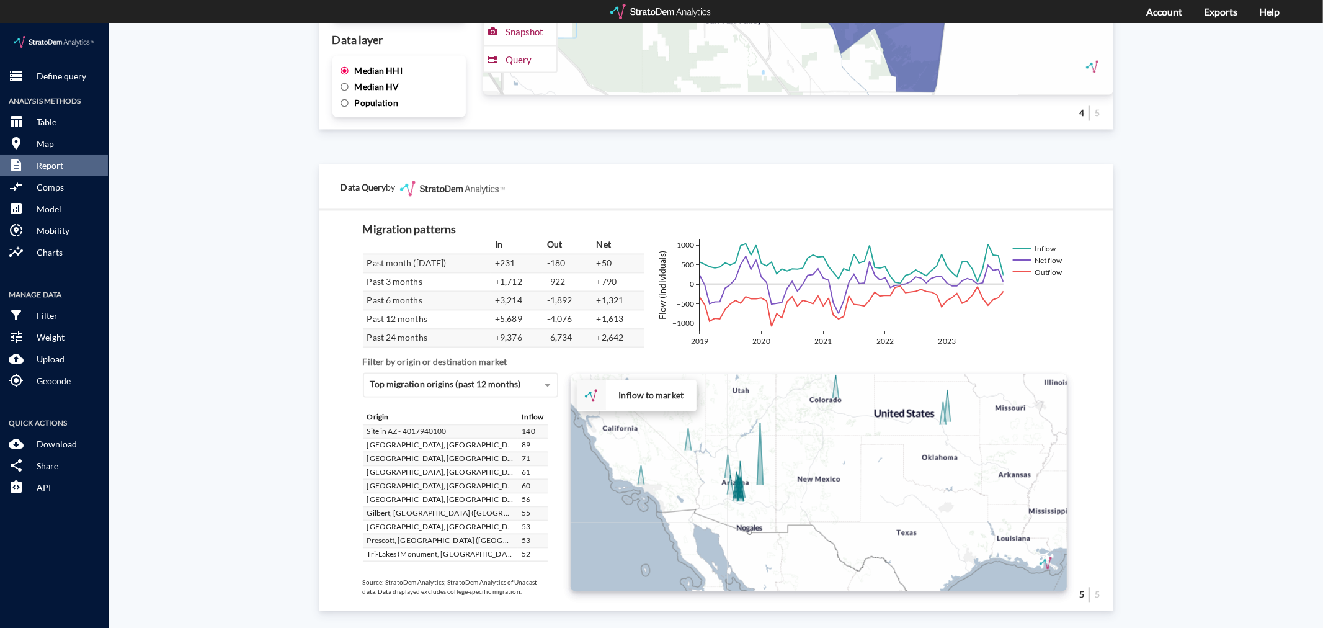
click div "+ − Inflow to market CUSTOMIZE DATA Draw a polygon Draw a rectangle Draw a mark…"
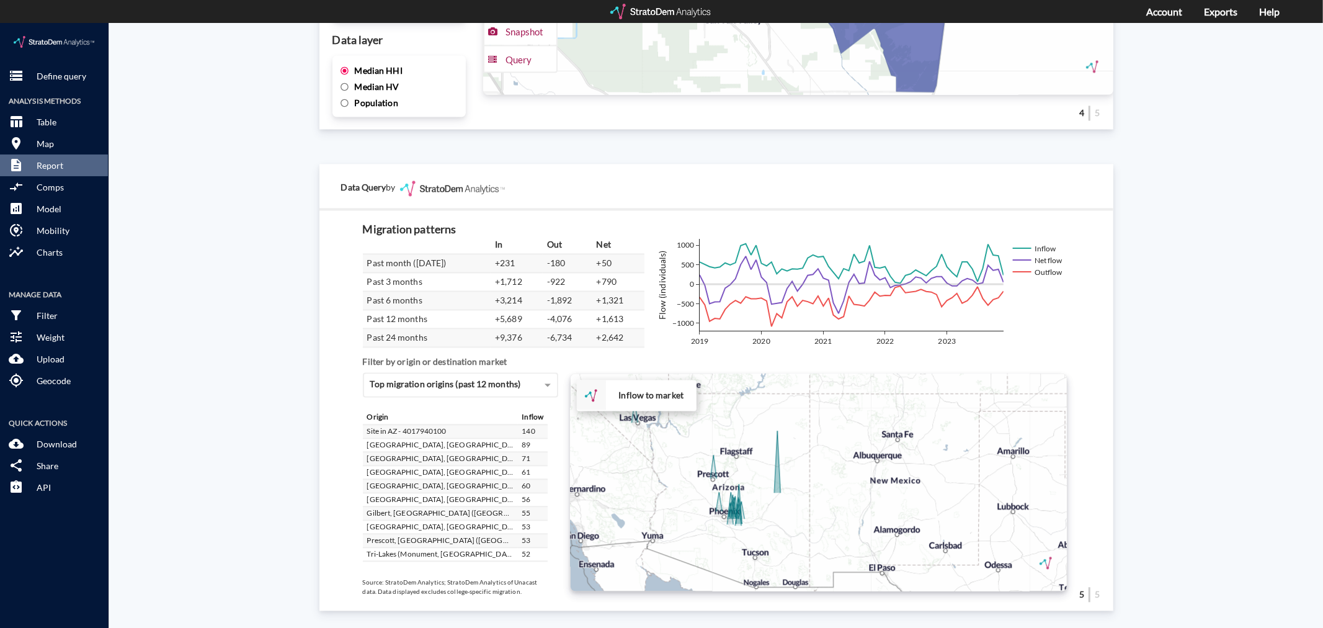
drag, startPoint x: 742, startPoint y: 480, endPoint x: 747, endPoint y: 505, distance: 25.3
click div "+ − Inflow to market CUSTOMIZE DATA Draw a polygon Draw a rectangle Draw a mark…"
click icon
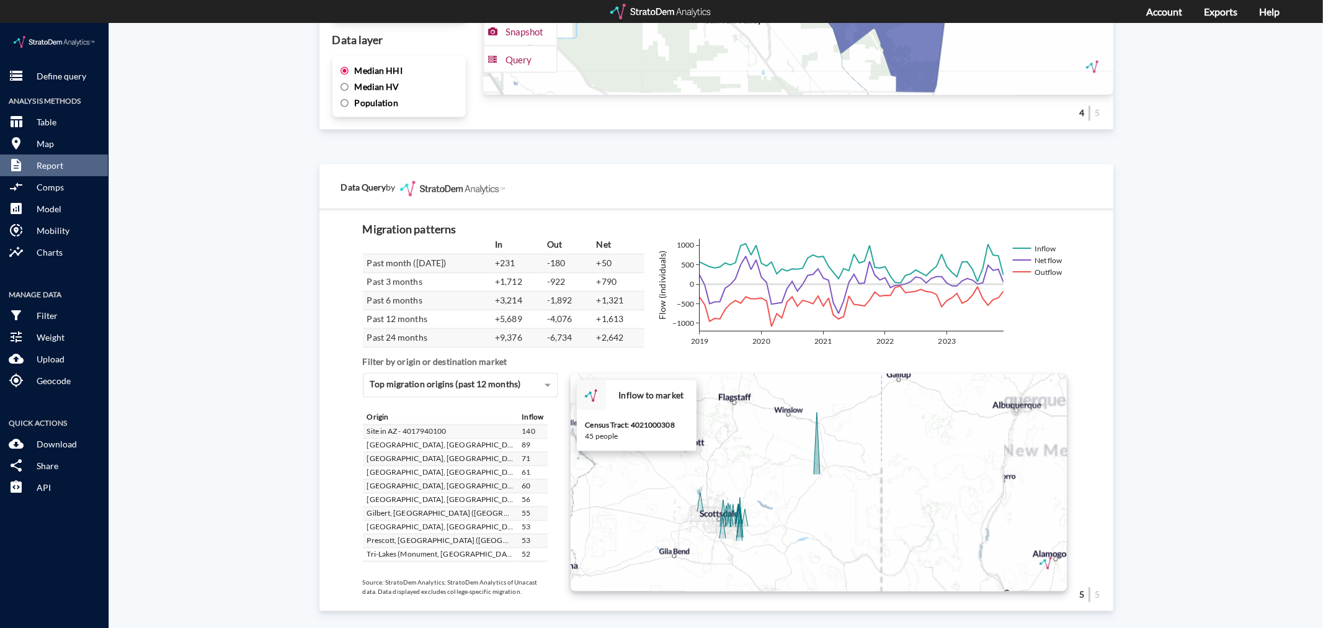
click icon
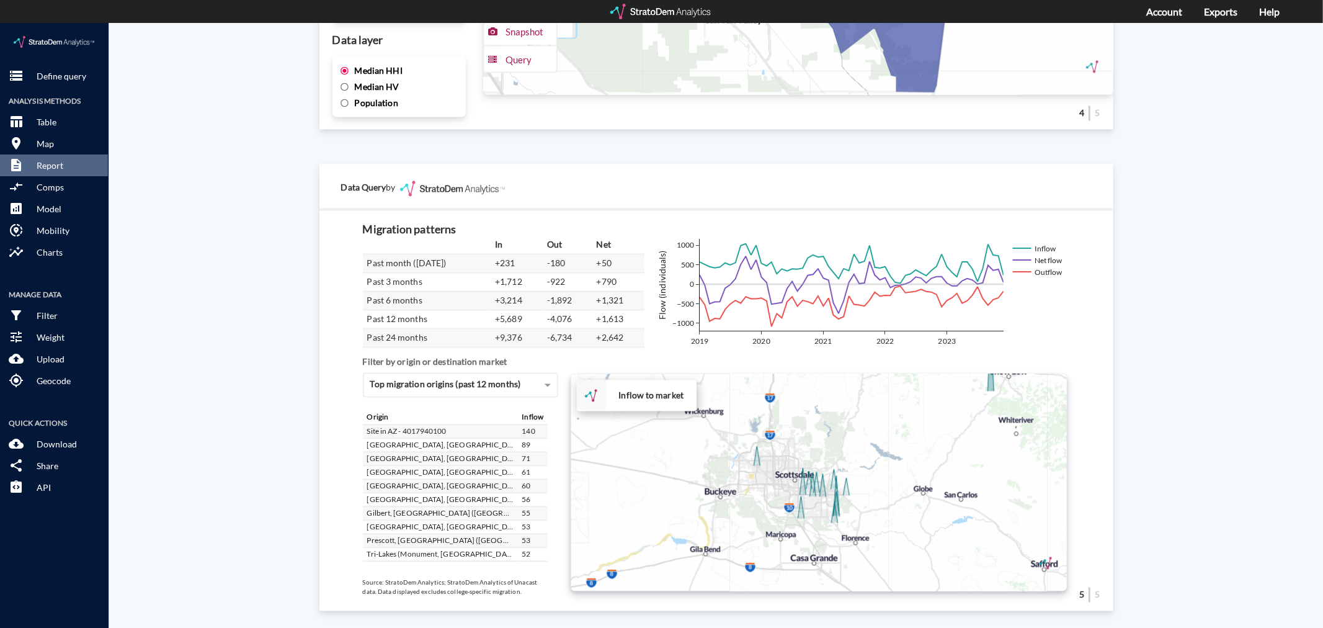
drag, startPoint x: 813, startPoint y: 471, endPoint x: 913, endPoint y: 428, distance: 108.9
click div "+ − Inflow to market CUSTOMIZE DATA Draw a polygon Draw a rectangle Draw a mark…"
click icon
